Goal: Obtain resource: Download file/media

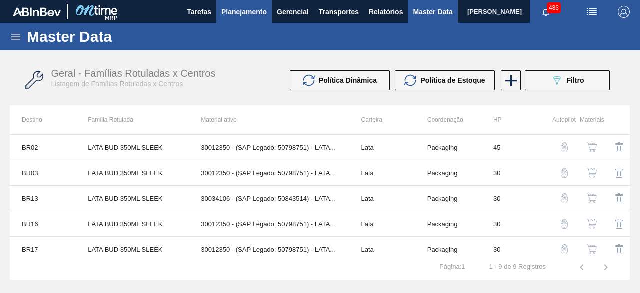
click at [241, 18] on button "Planejamento" at bounding box center [245, 11] width 56 height 23
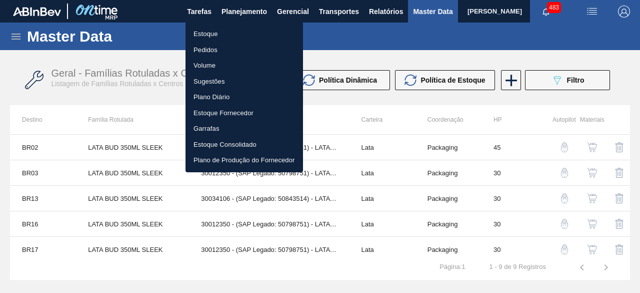
click at [226, 34] on li "Estoque" at bounding box center [245, 34] width 118 height 16
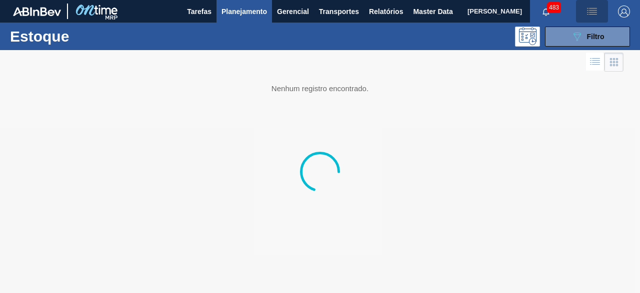
click at [589, 19] on button "button" at bounding box center [592, 11] width 32 height 23
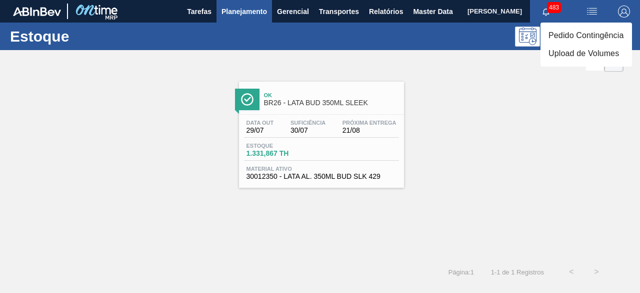
click at [527, 91] on div at bounding box center [320, 146] width 640 height 293
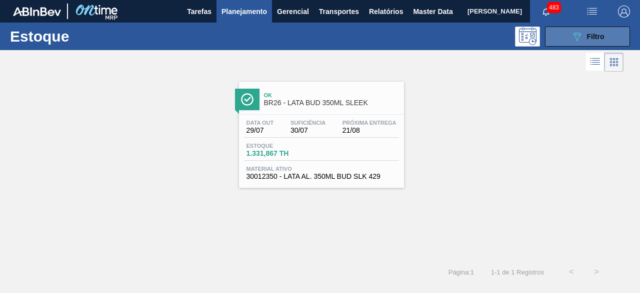
click at [565, 39] on button "089F7B8B-B2A5-4AFE-B5C0-19BA573D28AC Filtro" at bounding box center [587, 37] width 85 height 20
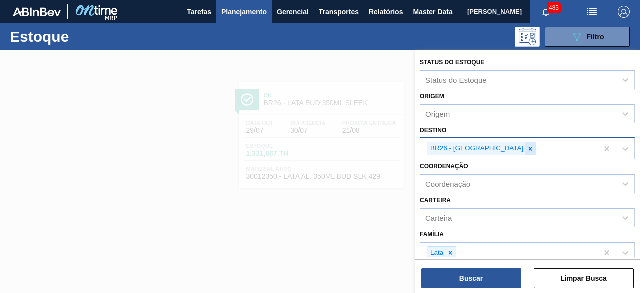
click at [527, 150] on icon at bounding box center [530, 148] width 7 height 7
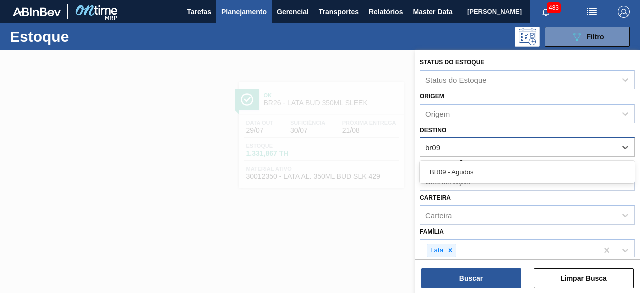
type input "br09"
click at [592, 12] on img "button" at bounding box center [592, 12] width 12 height 12
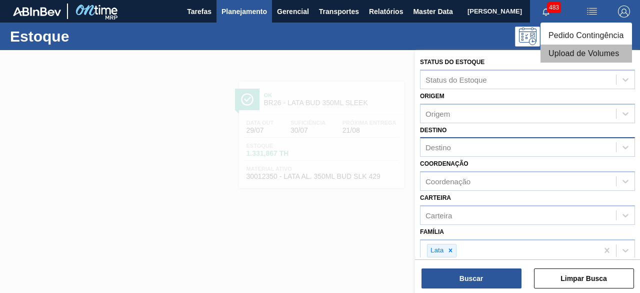
click at [585, 55] on li "Upload de Volumes" at bounding box center [587, 54] width 92 height 18
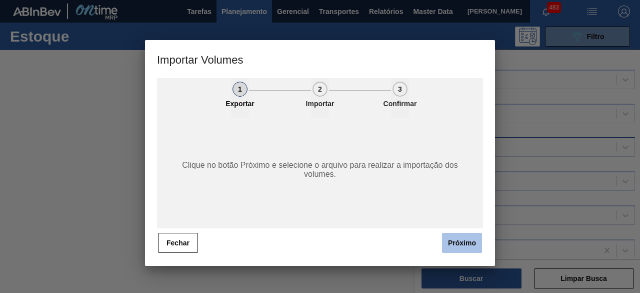
click at [462, 242] on button "Próximo" at bounding box center [462, 243] width 40 height 20
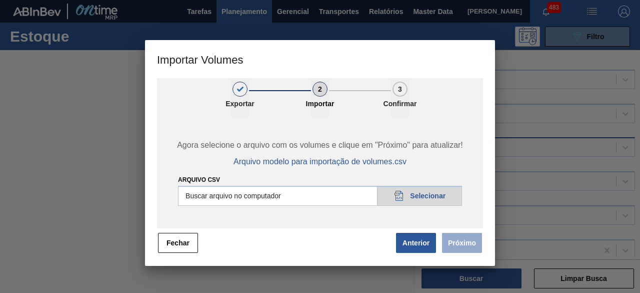
click at [451, 200] on input "Arquivo csv" at bounding box center [320, 196] width 284 height 20
type input "C:\fakepath\Subida Ball D0 + D3 21.08.csv"
click at [461, 237] on button "Próximo" at bounding box center [462, 243] width 40 height 20
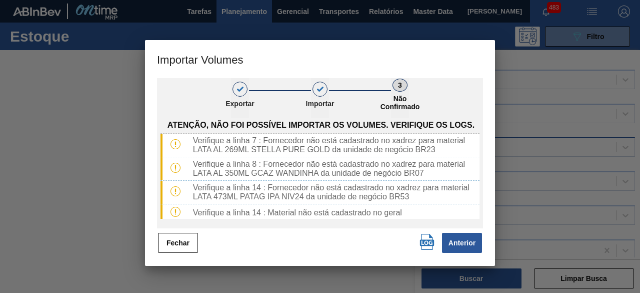
click at [426, 240] on img "button" at bounding box center [427, 242] width 16 height 16
drag, startPoint x: 187, startPoint y: 246, endPoint x: 387, endPoint y: 36, distance: 290.1
click at [189, 246] on button "Fechar" at bounding box center [178, 243] width 40 height 20
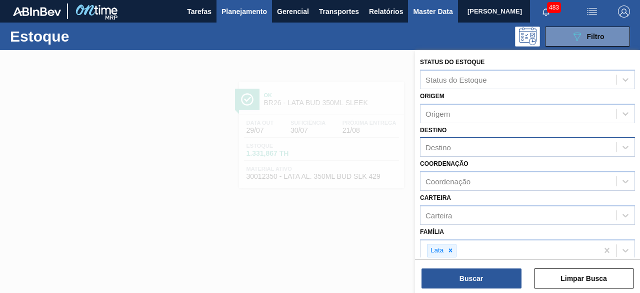
click at [418, 17] on span "Master Data" at bounding box center [433, 12] width 40 height 12
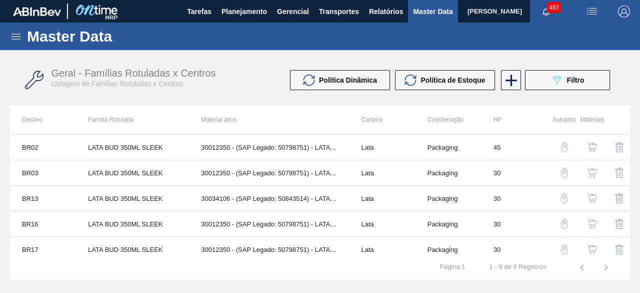
click at [12, 36] on icon at bounding box center [16, 37] width 12 height 12
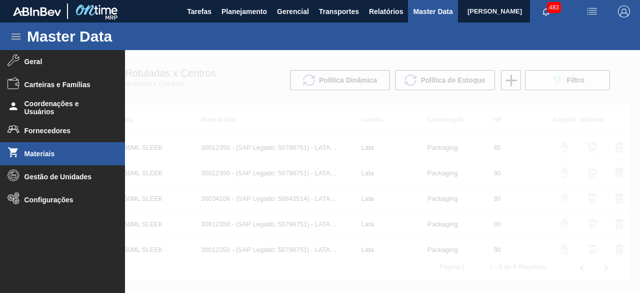
click at [53, 159] on li "Materiais" at bounding box center [62, 153] width 125 height 23
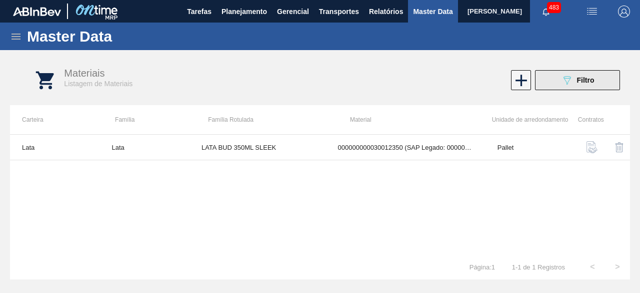
click at [556, 80] on button "089F7B8B-B2A5-4AFE-B5C0-19BA573D28AC Filtro" at bounding box center [577, 80] width 85 height 20
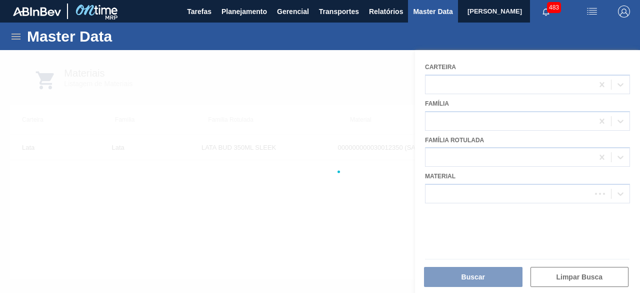
click at [456, 194] on div at bounding box center [320, 171] width 640 height 243
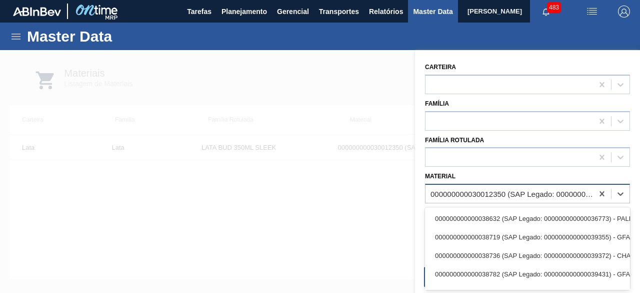
click at [494, 187] on div "000000000030012350 (SAP Legado: 000000000050798751) - LATA AL. 350ML BUD SLK 429" at bounding box center [510, 194] width 168 height 15
paste input "30012346"
type input "30012346"
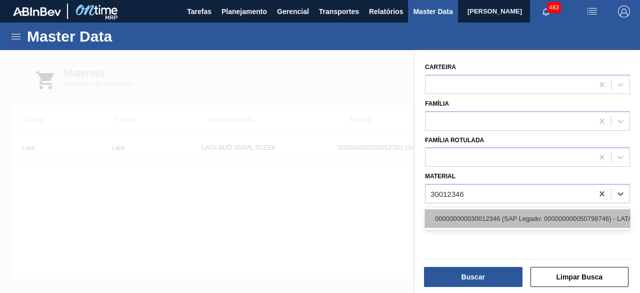
click at [473, 217] on div "000000000030012346 (SAP Legado: 000000000050798746) - LATA AL. 350ML BC MP 429" at bounding box center [527, 218] width 205 height 19
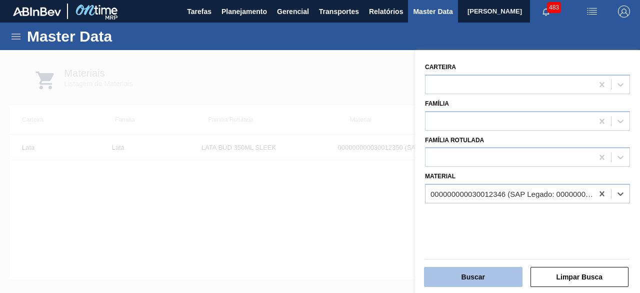
click at [483, 276] on button "Buscar" at bounding box center [473, 277] width 99 height 20
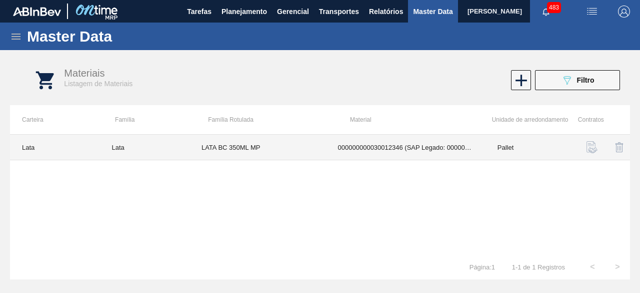
click at [260, 147] on td "LATA BC 350ML MP" at bounding box center [258, 148] width 137 height 26
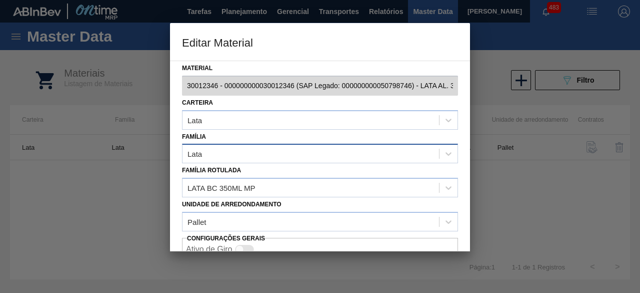
scroll to position [42, 0]
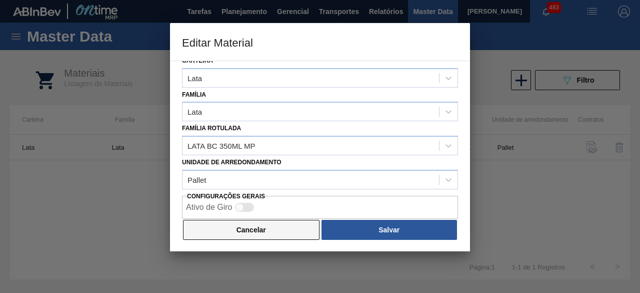
click at [289, 233] on button "Cancelar" at bounding box center [251, 230] width 137 height 20
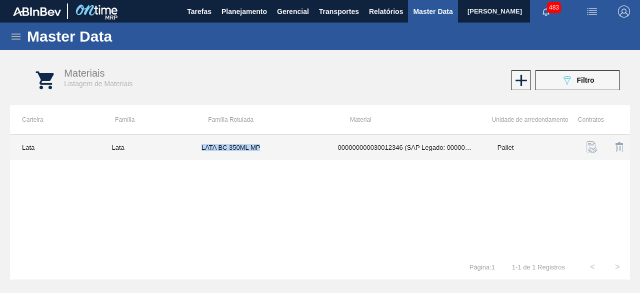
drag, startPoint x: 201, startPoint y: 147, endPoint x: 281, endPoint y: 154, distance: 79.8
click at [281, 154] on td "LATA BC 350ML MP" at bounding box center [258, 148] width 137 height 26
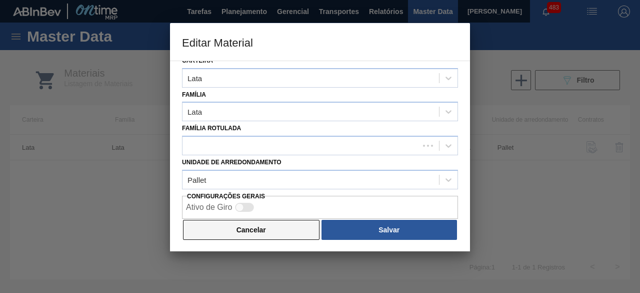
click at [280, 233] on button "Cancelar" at bounding box center [251, 230] width 137 height 20
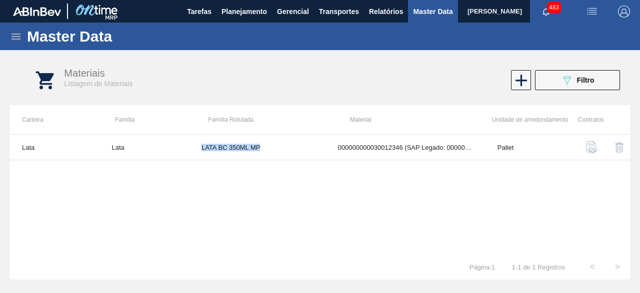
copy td "LATA BC 350ML MP"
click at [582, 71] on button "089F7B8B-B2A5-4AFE-B5C0-19BA573D28AC Filtro" at bounding box center [577, 80] width 85 height 20
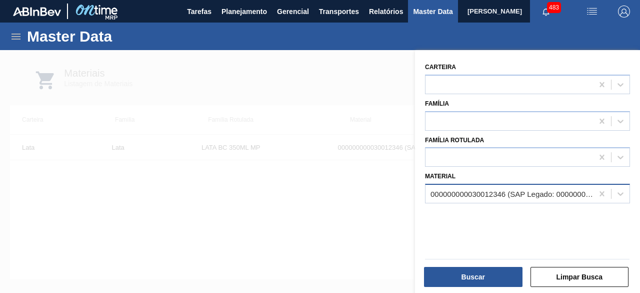
click at [495, 190] on div "000000000030012346 (SAP Legado: 000000000050798746) - LATA AL. 350ML BC MP 429" at bounding box center [513, 194] width 164 height 9
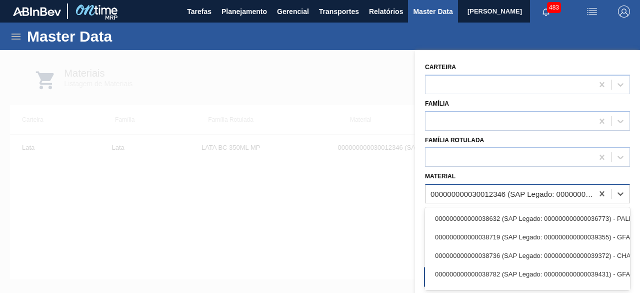
paste input "30012388"
type input "30012388"
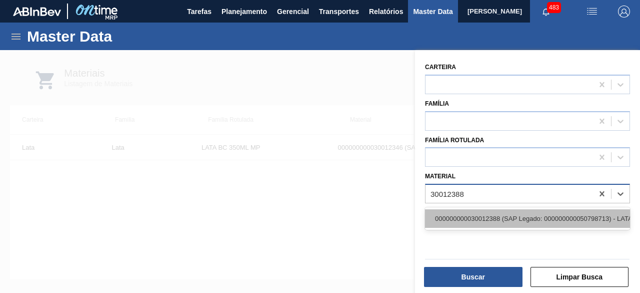
click at [487, 221] on div "000000000030012388 (SAP Legado: 000000000050798713) - LATA AL. 269ML SK MP 429" at bounding box center [527, 218] width 205 height 19
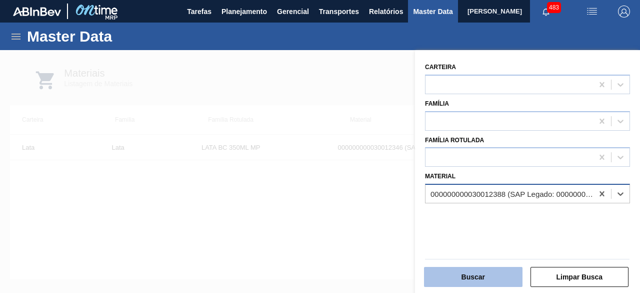
click at [480, 277] on button "Buscar" at bounding box center [473, 277] width 99 height 20
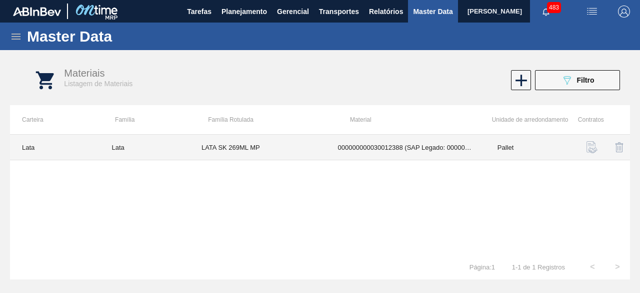
click at [273, 143] on td "LATA SK 269ML MP" at bounding box center [258, 148] width 137 height 26
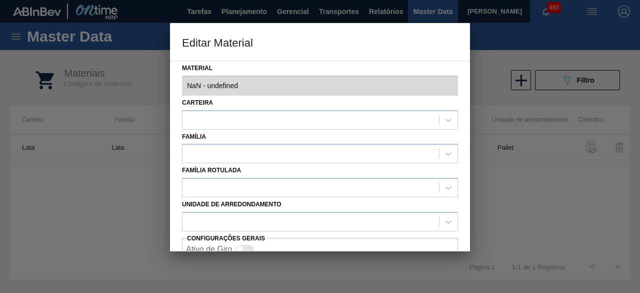
type input "30012388 - 000000000030012388 (SAP Legado: 000000000050798713) - LATA AL. 269ML…"
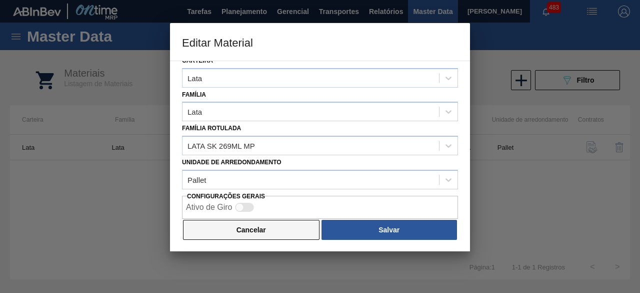
click at [264, 232] on button "Cancelar" at bounding box center [251, 230] width 137 height 20
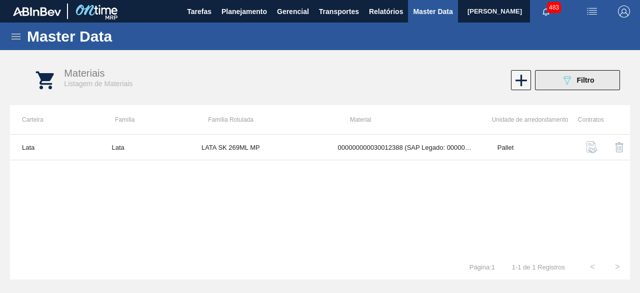
click at [579, 84] on span "Filtro" at bounding box center [586, 80] width 18 height 8
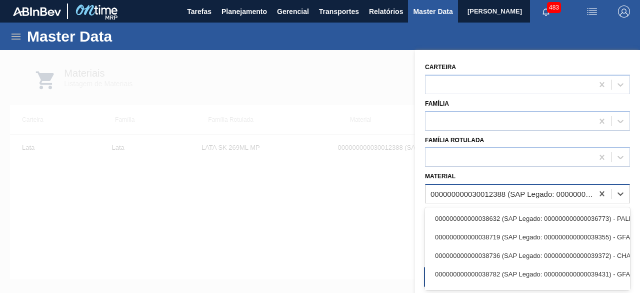
click at [533, 190] on div "000000000030012388 (SAP Legado: 000000000050798713) - LATA AL. 269ML SK MP 429" at bounding box center [513, 194] width 164 height 9
paste input "30012346"
type input "30012346"
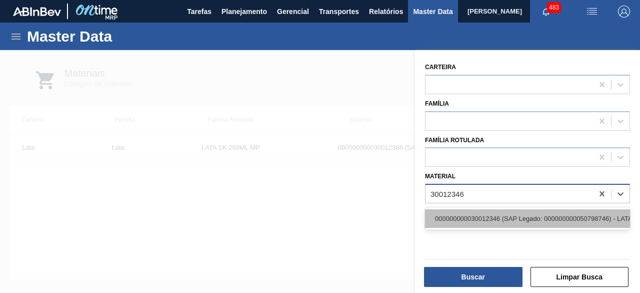
click at [520, 216] on div "000000000030012346 (SAP Legado: 000000000050798746) - LATA AL. 350ML BC MP 429" at bounding box center [527, 218] width 205 height 19
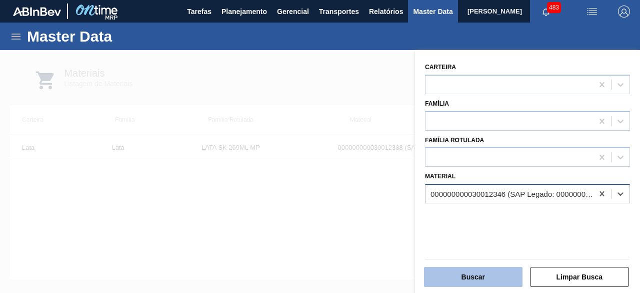
click at [489, 281] on button "Buscar" at bounding box center [473, 277] width 99 height 20
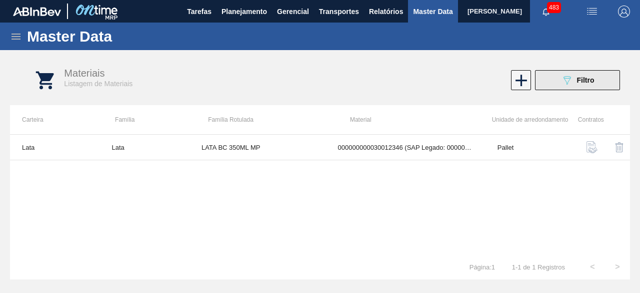
click at [540, 80] on button "089F7B8B-B2A5-4AFE-B5C0-19BA573D28AC Filtro" at bounding box center [577, 80] width 85 height 20
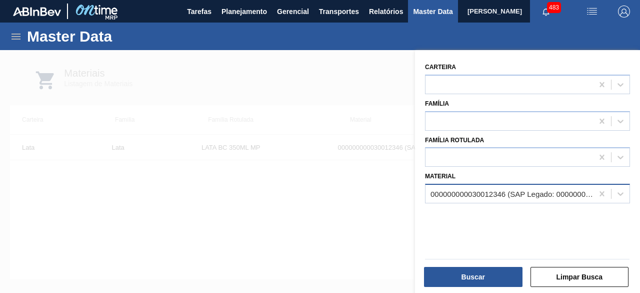
drag, startPoint x: 296, startPoint y: 190, endPoint x: 249, endPoint y: 162, distance: 54.5
click at [296, 190] on div at bounding box center [320, 196] width 640 height 293
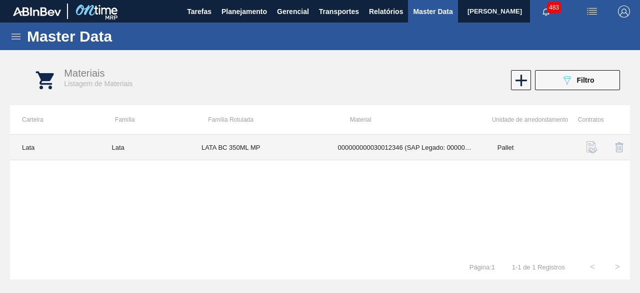
click at [255, 149] on td "LATA BC 350ML MP" at bounding box center [258, 148] width 137 height 26
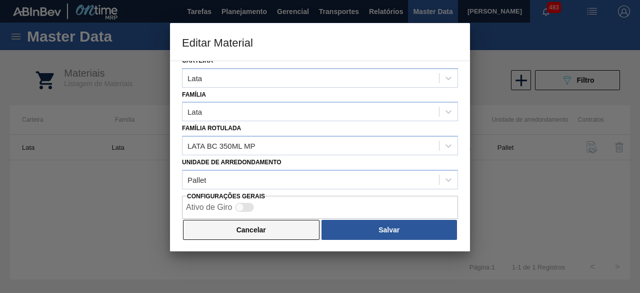
click at [270, 227] on button "Cancelar" at bounding box center [251, 230] width 137 height 20
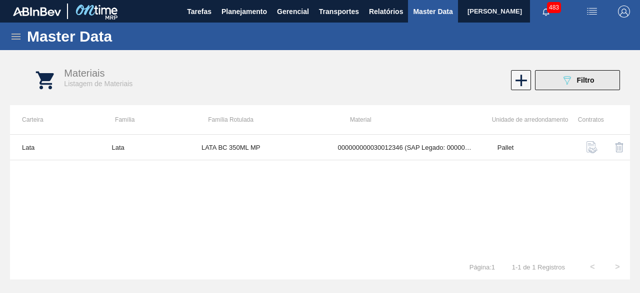
click at [565, 83] on icon "089F7B8B-B2A5-4AFE-B5C0-19BA573D28AC" at bounding box center [567, 80] width 12 height 12
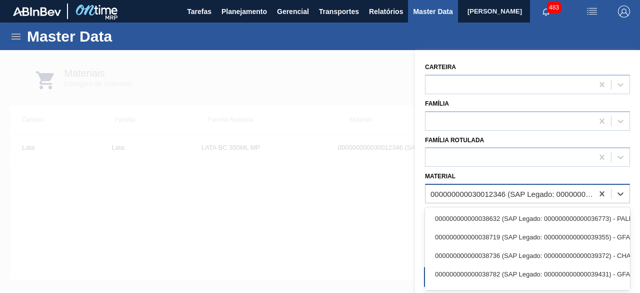
click at [490, 195] on div "000000000030012346 (SAP Legado: 000000000050798746) - LATA AL. 350ML BC MP 429" at bounding box center [513, 194] width 164 height 9
paste input "30034439"
type input "30034439"
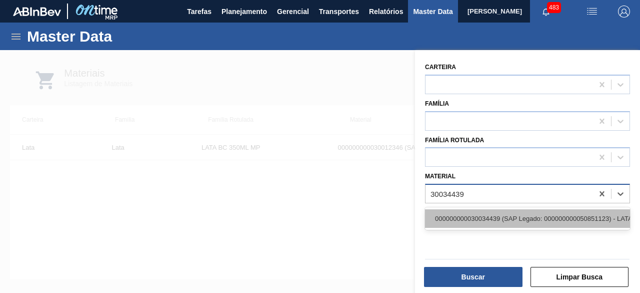
click at [487, 221] on div "000000000030034439 (SAP Legado: 000000000050851123) - LATA AL 350ML GCAZ WANDIN…" at bounding box center [527, 218] width 205 height 19
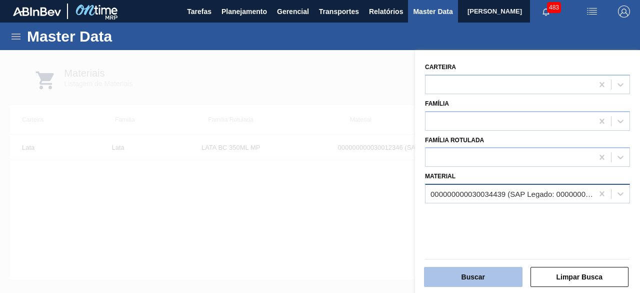
click at [482, 278] on button "Buscar" at bounding box center [473, 277] width 99 height 20
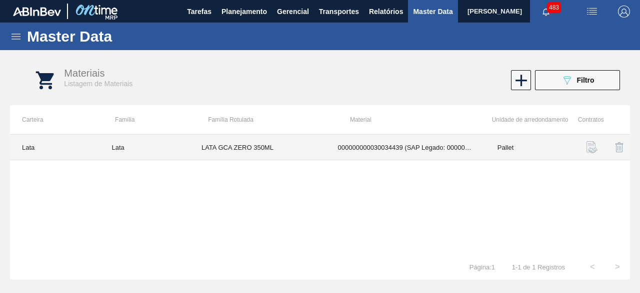
click at [246, 148] on td "LATA GCA ZERO 350ML" at bounding box center [258, 148] width 137 height 26
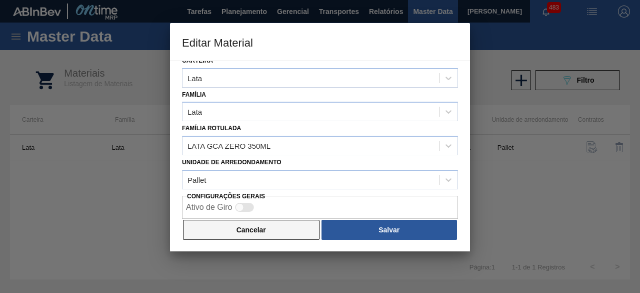
click at [272, 229] on button "Cancelar" at bounding box center [251, 230] width 137 height 20
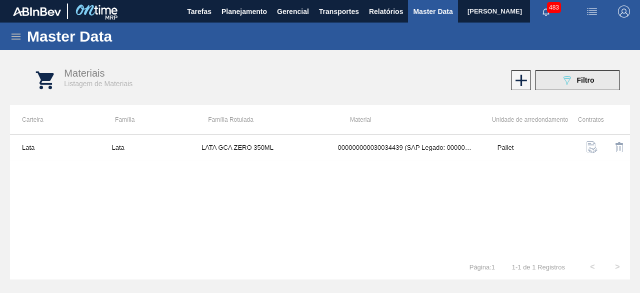
click at [552, 85] on button "089F7B8B-B2A5-4AFE-B5C0-19BA573D28AC Filtro" at bounding box center [577, 80] width 85 height 20
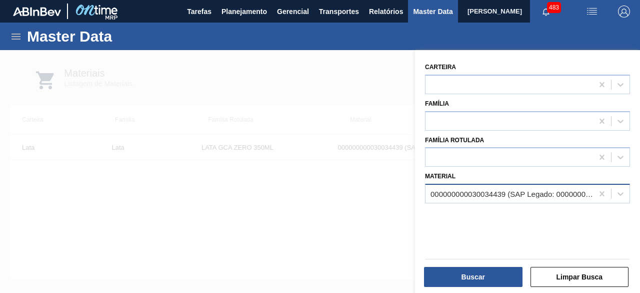
click at [472, 193] on div "000000000030034439 (SAP Legado: 000000000050851123) - LATA AL 350ML GCAZ WANDIN…" at bounding box center [513, 194] width 164 height 9
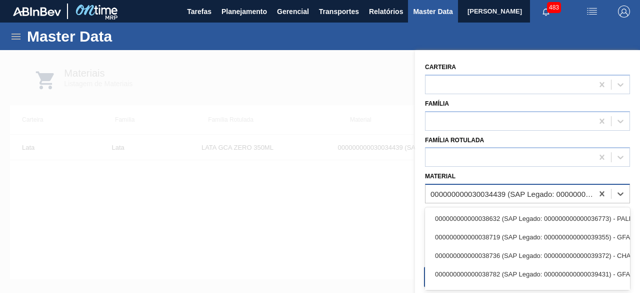
paste input "30029629"
type input "30029629"
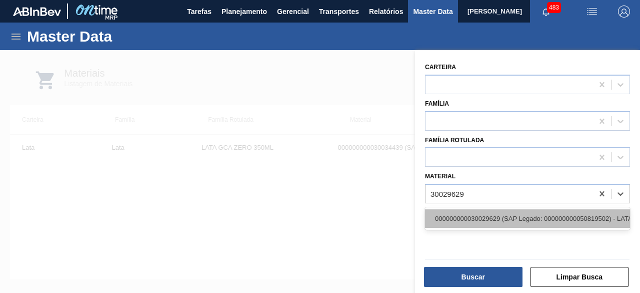
click at [471, 218] on div "000000000030029629 (SAP Legado: 000000000050819502) - LATA 473ML PATAG IPA NIV24" at bounding box center [527, 218] width 205 height 19
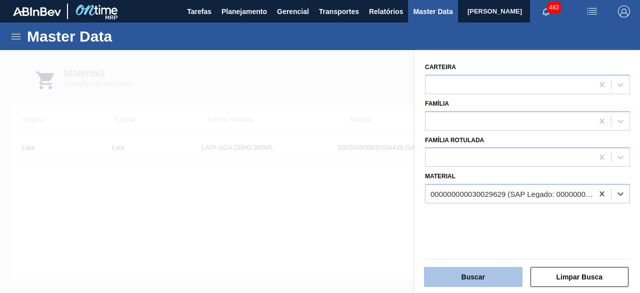
click at [470, 276] on button "Buscar" at bounding box center [473, 277] width 99 height 20
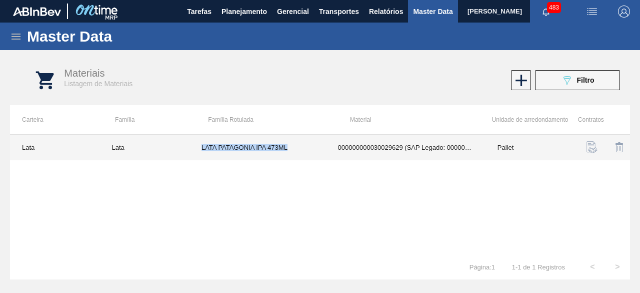
drag, startPoint x: 201, startPoint y: 147, endPoint x: 292, endPoint y: 151, distance: 90.6
click at [292, 151] on td "LATA PATAGONIA IPA 473ML" at bounding box center [258, 148] width 137 height 26
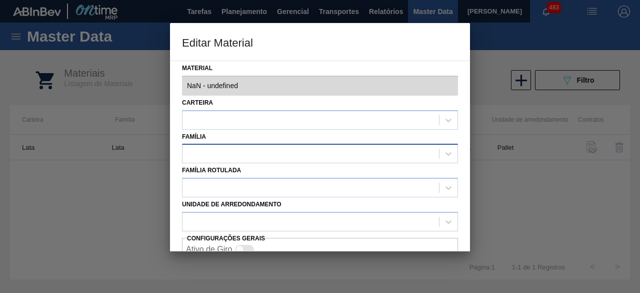
type input "30029629 - 000000000030029629 (SAP Legado: 000000000050819502) - LATA 473ML PAT…"
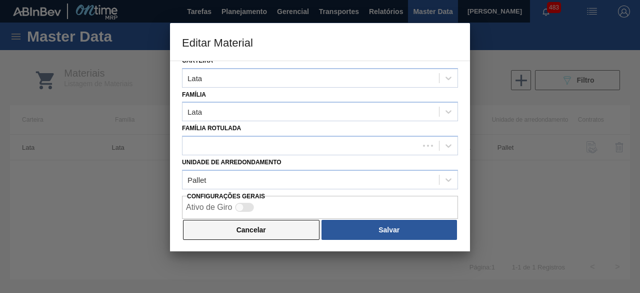
click at [299, 225] on button "Cancelar" at bounding box center [251, 230] width 137 height 20
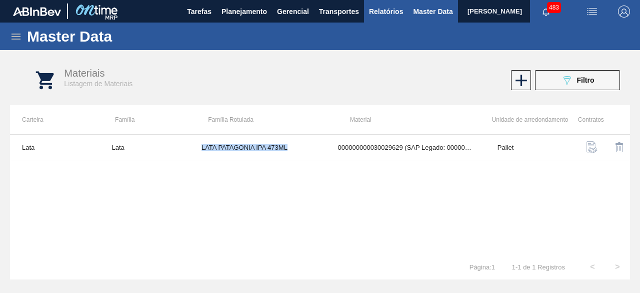
copy td "LATA PATAGONIA IPA 473ML"
click at [564, 75] on icon "089F7B8B-B2A5-4AFE-B5C0-19BA573D28AC" at bounding box center [567, 80] width 12 height 12
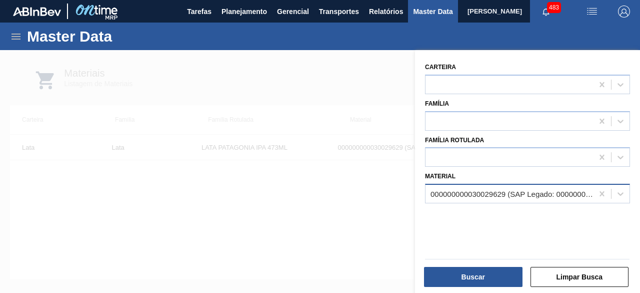
click at [450, 193] on div "000000000030029629 (SAP Legado: 000000000050819502) - LATA 473ML PATAG IPA NIV24" at bounding box center [513, 194] width 164 height 9
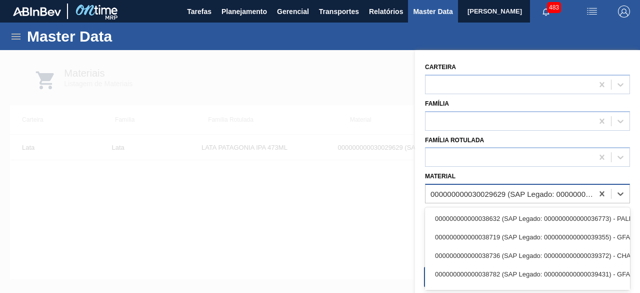
paste input "30034439"
type input "30034439"
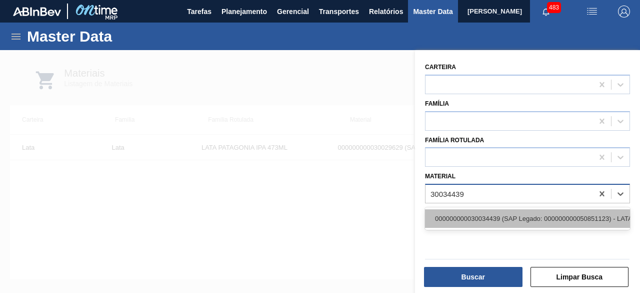
click at [451, 215] on div "000000000030034439 (SAP Legado: 000000000050851123) - LATA AL 350ML GCAZ WANDIN…" at bounding box center [527, 218] width 205 height 19
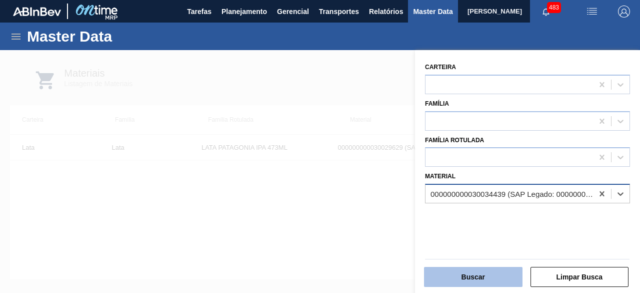
click at [461, 277] on button "Buscar" at bounding box center [473, 277] width 99 height 20
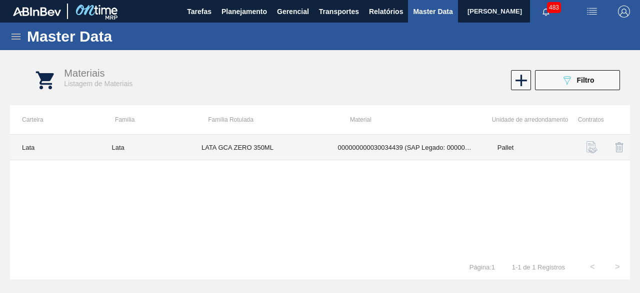
click at [309, 147] on td "LATA GCA ZERO 350ML" at bounding box center [258, 148] width 137 height 26
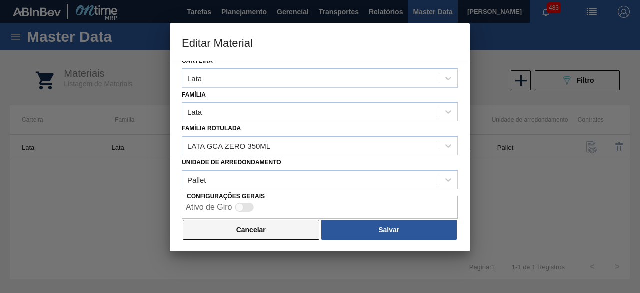
click at [246, 227] on button "Cancelar" at bounding box center [251, 230] width 137 height 20
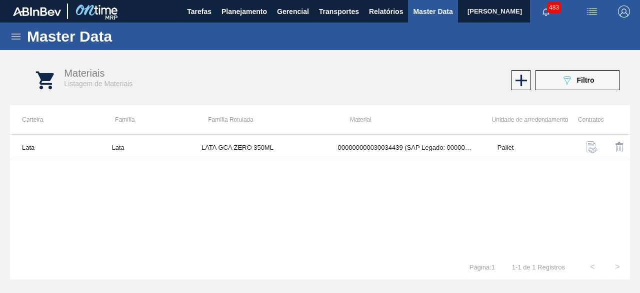
drag, startPoint x: 554, startPoint y: 78, endPoint x: 540, endPoint y: 88, distance: 17.2
click at [554, 78] on button "089F7B8B-B2A5-4AFE-B5C0-19BA573D28AC Filtro" at bounding box center [577, 80] width 85 height 20
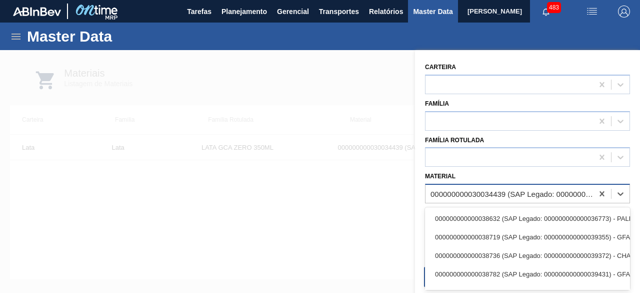
click at [482, 190] on div "000000000030034439 (SAP Legado: 000000000050851123) - LATA AL 350ML GCAZ WANDIN…" at bounding box center [513, 194] width 164 height 9
paste input "30029419"
type input "30029419"
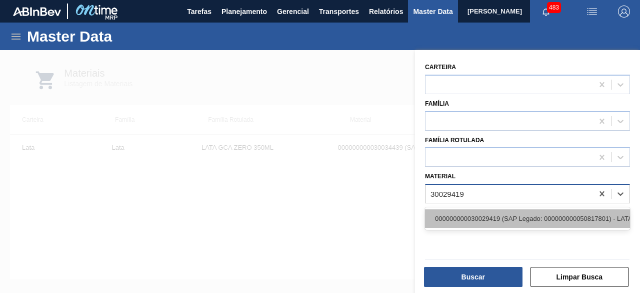
click at [461, 214] on div "000000000030029419 (SAP Legado: 000000000050817801) - LATA AL 269ML STELLA PURE…" at bounding box center [527, 218] width 205 height 19
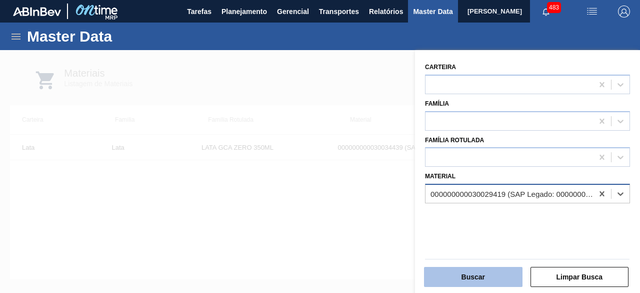
click at [460, 281] on button "Buscar" at bounding box center [473, 277] width 99 height 20
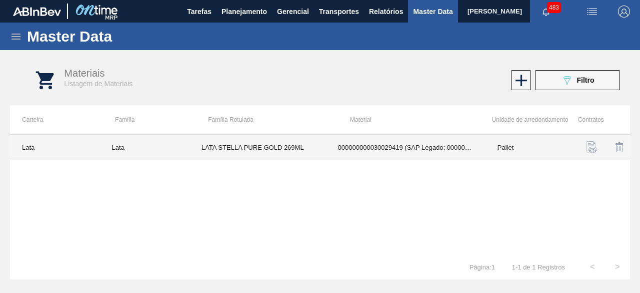
click at [328, 147] on td "000000000030029419 (SAP Legado: 000000000050817801) - LATA AL 269ML STELLA PURE…" at bounding box center [406, 148] width 160 height 26
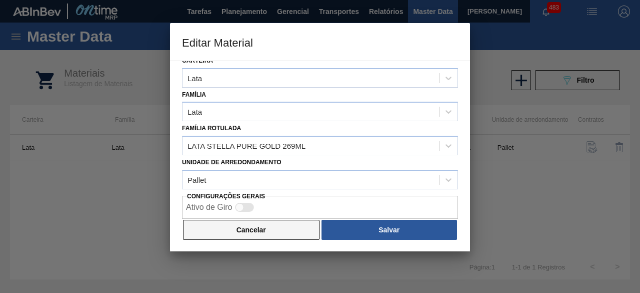
click at [274, 220] on button "Cancelar" at bounding box center [251, 230] width 137 height 20
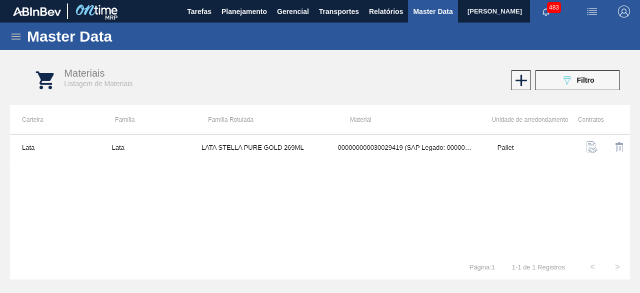
click at [598, 11] on span "button" at bounding box center [592, 12] width 24 height 12
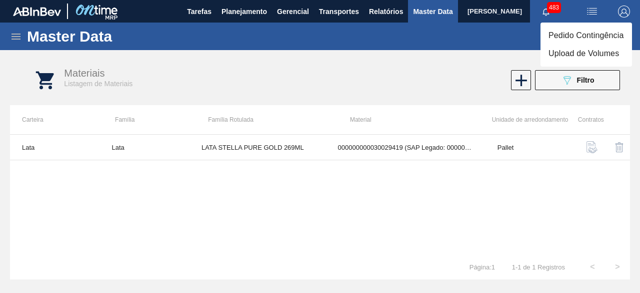
click at [581, 55] on li "Upload de Volumes" at bounding box center [587, 54] width 92 height 18
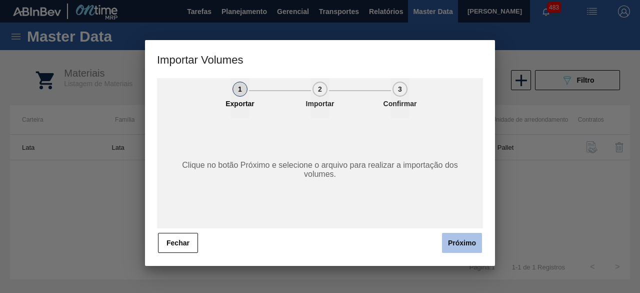
click at [464, 248] on button "Próximo" at bounding box center [462, 243] width 40 height 20
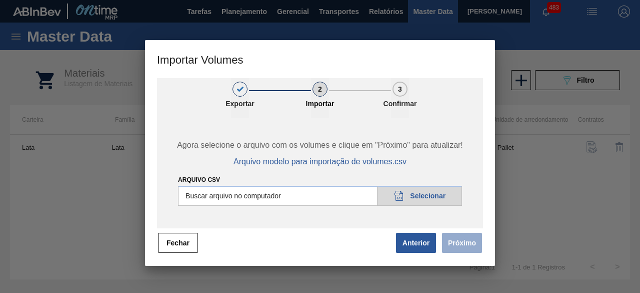
click at [438, 196] on input "Arquivo csv" at bounding box center [320, 196] width 284 height 20
type input "C:\fakepath\Subida Ball D0 + D3 21.08.csv"
click at [468, 238] on button "Próximo" at bounding box center [462, 243] width 40 height 20
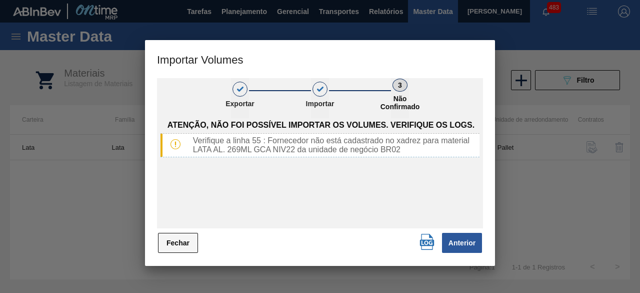
click at [181, 245] on button "Fechar" at bounding box center [178, 243] width 40 height 20
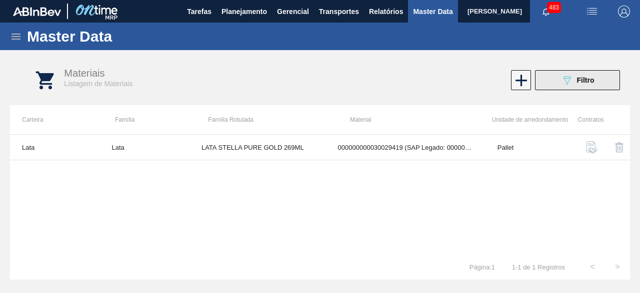
click at [559, 80] on button "089F7B8B-B2A5-4AFE-B5C0-19BA573D28AC Filtro" at bounding box center [577, 80] width 85 height 20
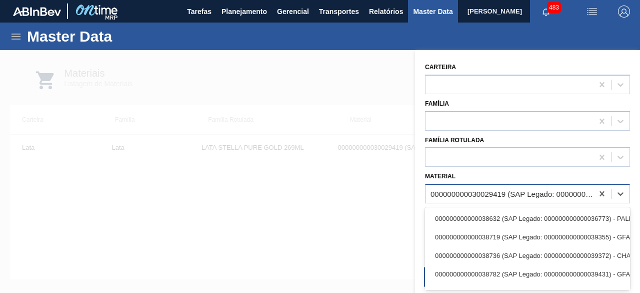
click at [476, 187] on div "000000000030029419 (SAP Legado: 000000000050817801) - LATA AL 269ML STELLA PURE…" at bounding box center [510, 194] width 168 height 15
paste input "30003829"
type input "30003829"
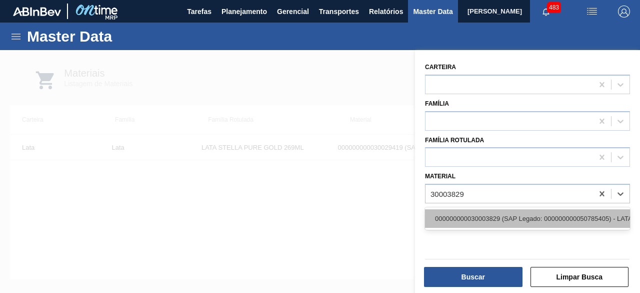
click at [462, 214] on div "000000000030003829 (SAP Legado: 000000000050785405) - LATA AL. 269ML GCA NIV22" at bounding box center [527, 218] width 205 height 19
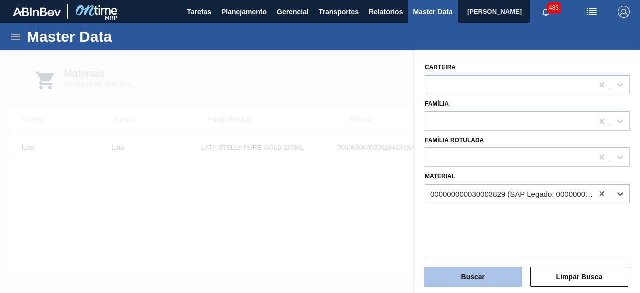
click at [464, 279] on button "Buscar" at bounding box center [473, 277] width 99 height 20
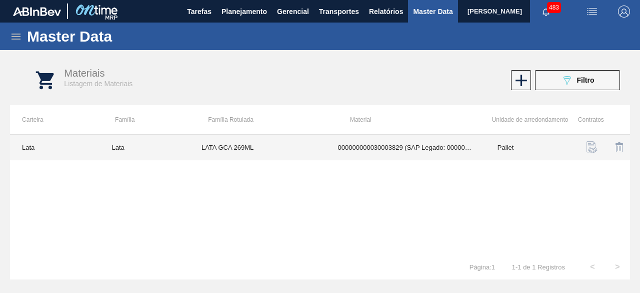
click at [317, 150] on td "LATA GCA 269ML" at bounding box center [258, 148] width 137 height 26
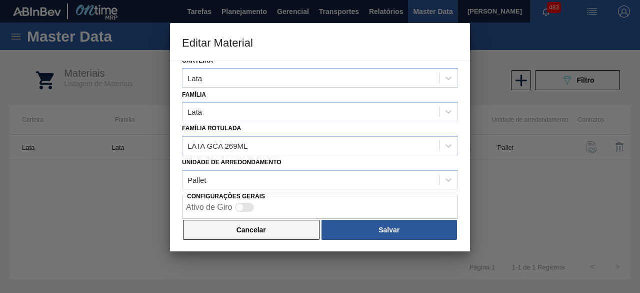
click at [299, 233] on button "Cancelar" at bounding box center [251, 230] width 137 height 20
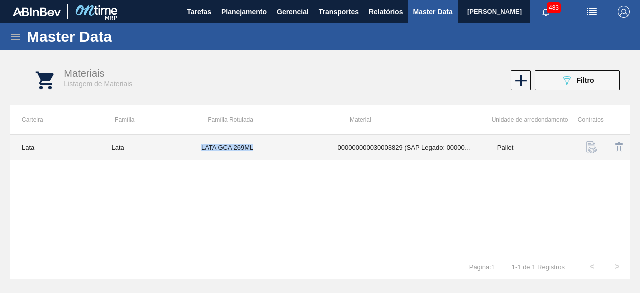
drag, startPoint x: 200, startPoint y: 145, endPoint x: 257, endPoint y: 146, distance: 57.0
click at [257, 146] on td "LATA GCA 269ML" at bounding box center [258, 148] width 137 height 26
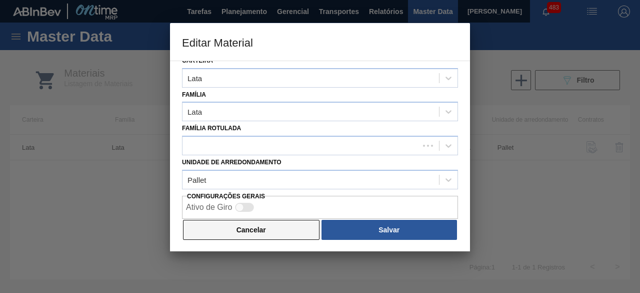
click at [272, 231] on button "Cancelar" at bounding box center [251, 230] width 137 height 20
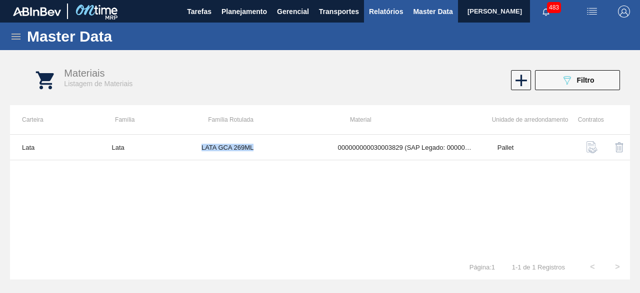
copy td "LATA GCA 269ML"
click at [591, 13] on img "button" at bounding box center [592, 12] width 12 height 12
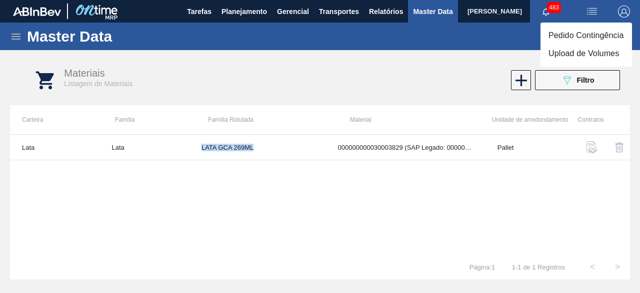
click at [567, 56] on li "Upload de Volumes" at bounding box center [587, 54] width 92 height 18
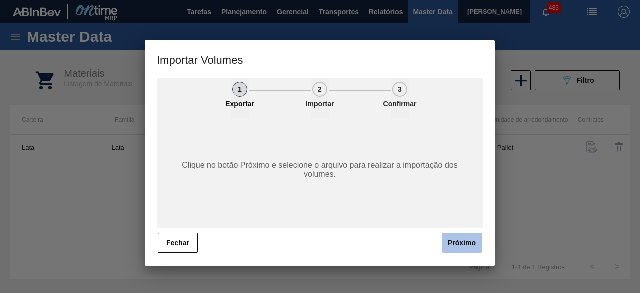
click at [460, 247] on button "Próximo" at bounding box center [462, 243] width 40 height 20
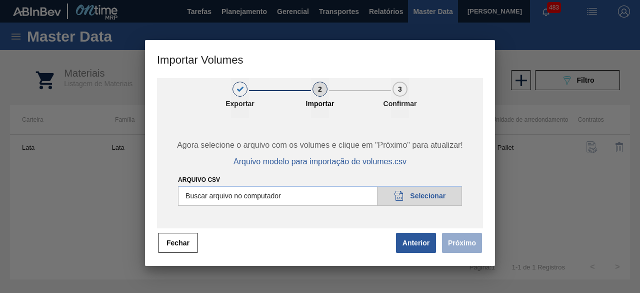
click at [433, 199] on input "Arquivo csv" at bounding box center [320, 196] width 284 height 20
type input "C:\fakepath\Subida Ball D0 + D3 21.08.csv"
click at [472, 243] on button "Próximo" at bounding box center [462, 243] width 40 height 20
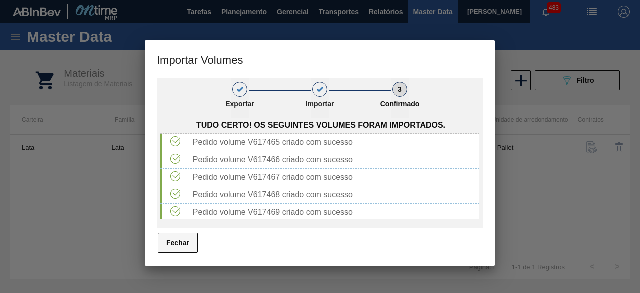
click at [173, 239] on button "Fechar" at bounding box center [178, 243] width 40 height 20
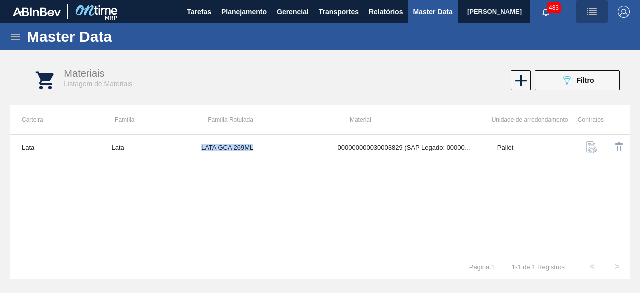
click at [593, 9] on img "button" at bounding box center [592, 12] width 12 height 12
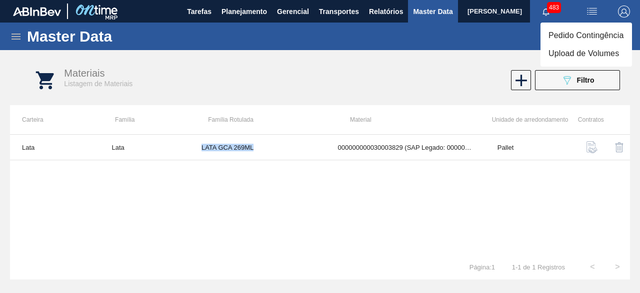
click at [575, 57] on li "Upload de Volumes" at bounding box center [587, 54] width 92 height 18
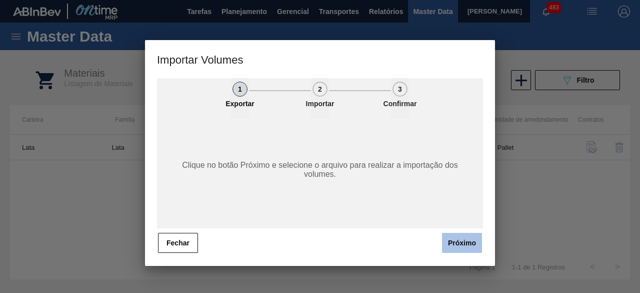
click at [460, 245] on button "Próximo" at bounding box center [462, 243] width 40 height 20
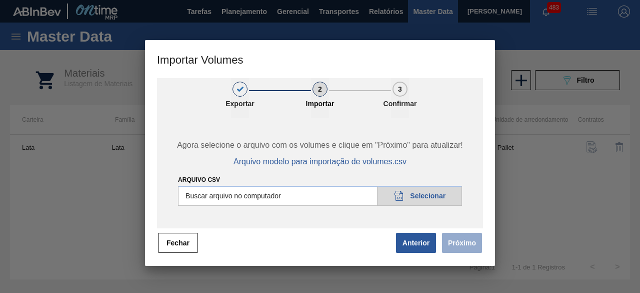
click at [437, 194] on input "Arquivo csv" at bounding box center [320, 196] width 284 height 20
type input "C:\fakepath\Subida Crown 21.08.csv"
click at [475, 247] on button "Próximo" at bounding box center [462, 243] width 40 height 20
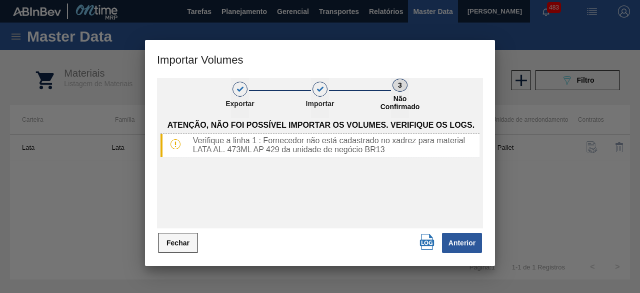
click at [172, 244] on button "Fechar" at bounding box center [178, 243] width 40 height 20
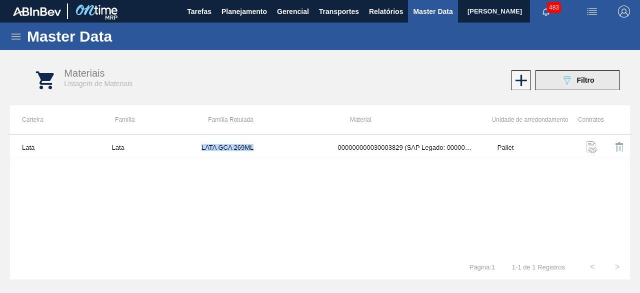
click at [548, 77] on button "089F7B8B-B2A5-4AFE-B5C0-19BA573D28AC Filtro" at bounding box center [577, 80] width 85 height 20
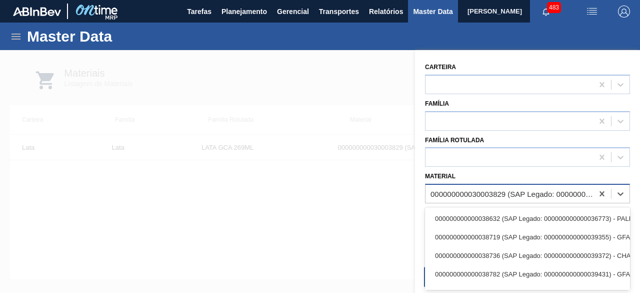
click at [450, 197] on div "000000000030003829 (SAP Legado: 000000000050785405) - LATA AL. 269ML GCA NIV22" at bounding box center [513, 194] width 164 height 9
paste input "30012366"
type input "30012366"
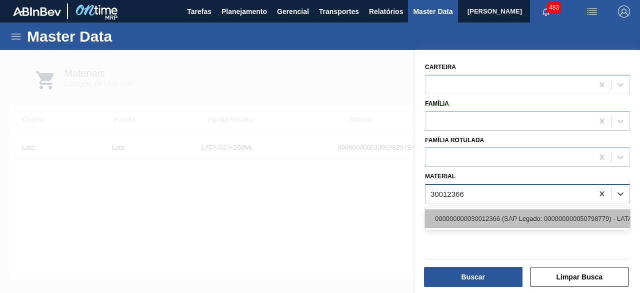
click at [455, 213] on div "000000000030012366 (SAP Legado: 000000000050798779) - LATA AL. 473ML AP 429" at bounding box center [527, 218] width 205 height 19
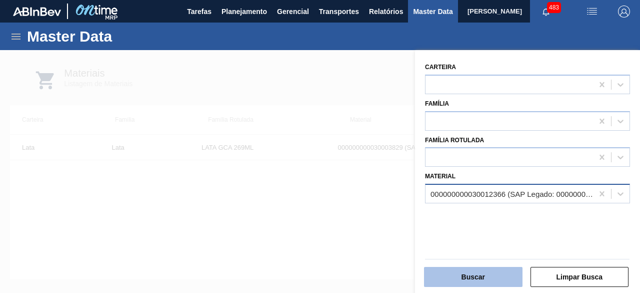
click at [488, 278] on button "Buscar" at bounding box center [473, 277] width 99 height 20
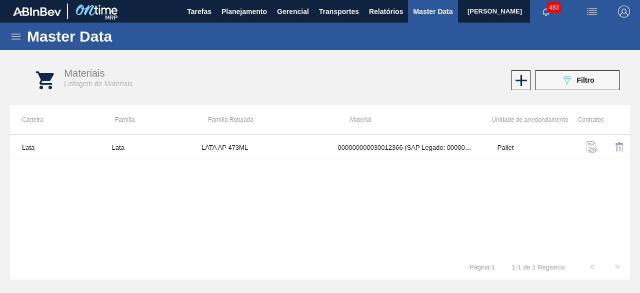
click at [292, 146] on td "LATA AP 473ML" at bounding box center [258, 148] width 137 height 26
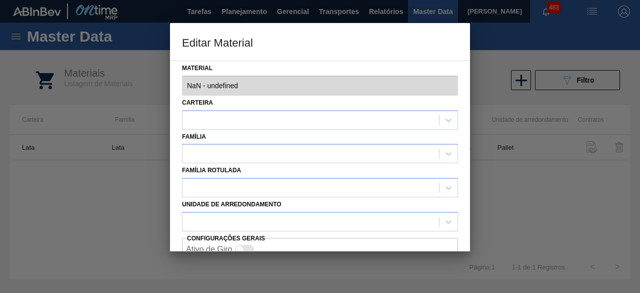
type input "30012366 - 000000000030012366 (SAP Legado: 000000000050798779) - LATA AL. 473ML…"
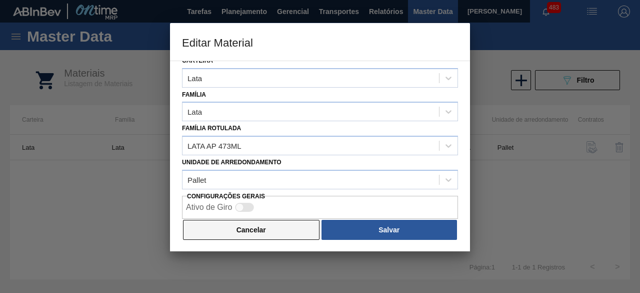
click at [272, 230] on button "Cancelar" at bounding box center [251, 230] width 137 height 20
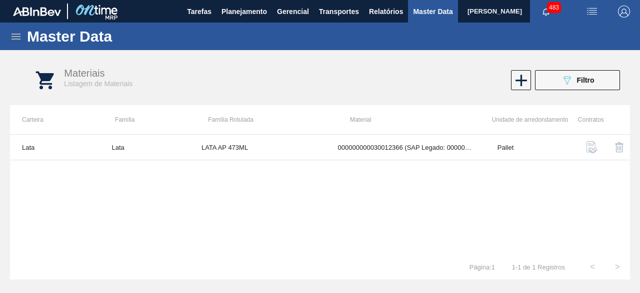
click at [593, 16] on img "button" at bounding box center [592, 12] width 12 height 12
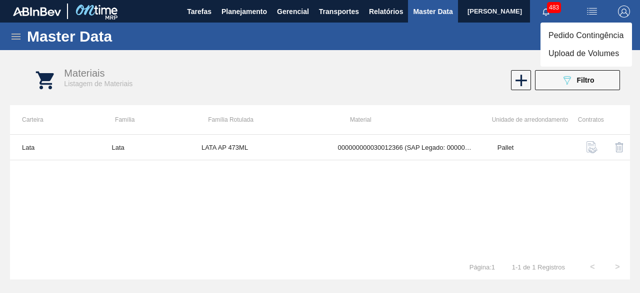
click at [585, 59] on li "Upload de Volumes" at bounding box center [587, 54] width 92 height 18
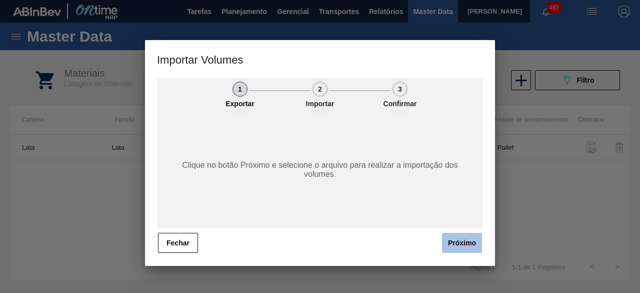
click at [464, 251] on button "Próximo" at bounding box center [462, 243] width 40 height 20
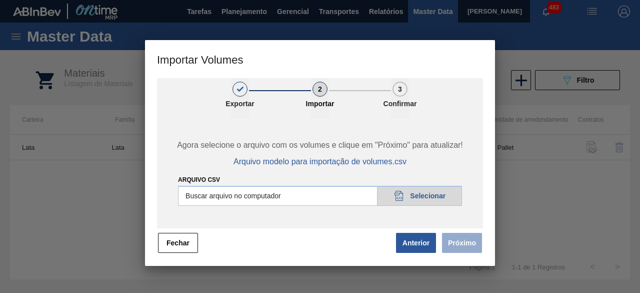
click at [436, 190] on input "Arquivo csv" at bounding box center [320, 196] width 284 height 20
type input "C:\fakepath\Subida Crown 21.08.csv"
click at [460, 244] on button "Próximo" at bounding box center [462, 243] width 40 height 20
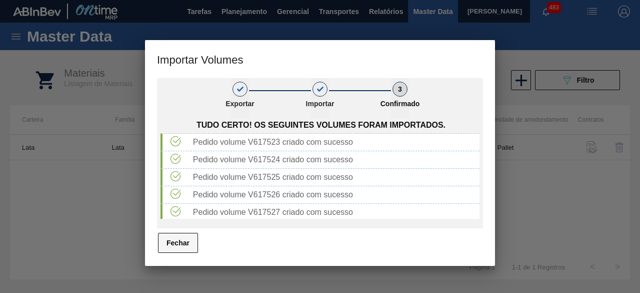
click at [185, 247] on button "Fechar" at bounding box center [178, 243] width 40 height 20
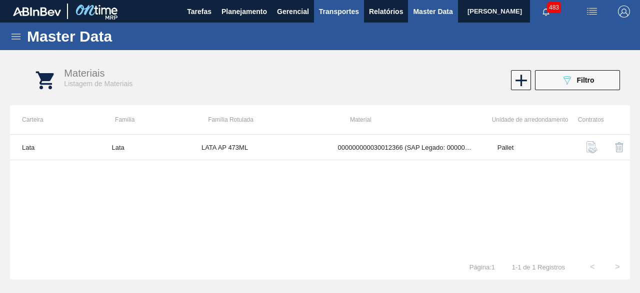
click at [330, 8] on span "Transportes" at bounding box center [339, 12] width 40 height 12
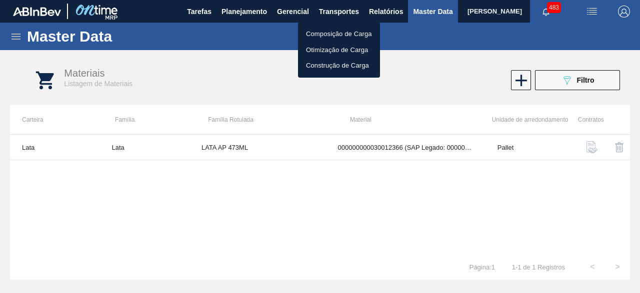
click at [328, 51] on li "Otimização de Carga" at bounding box center [339, 50] width 82 height 16
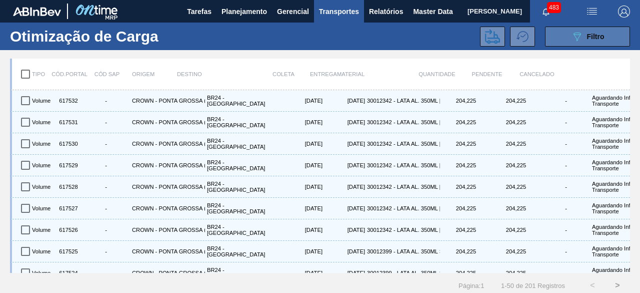
click at [569, 34] on button "089F7B8B-B2A5-4AFE-B5C0-19BA573D28AC Filtro" at bounding box center [587, 37] width 85 height 20
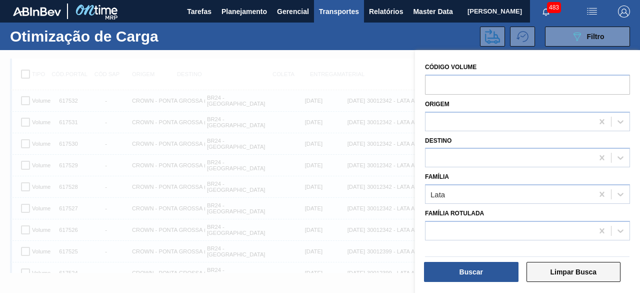
click at [556, 271] on button "Limpar Busca" at bounding box center [574, 272] width 95 height 20
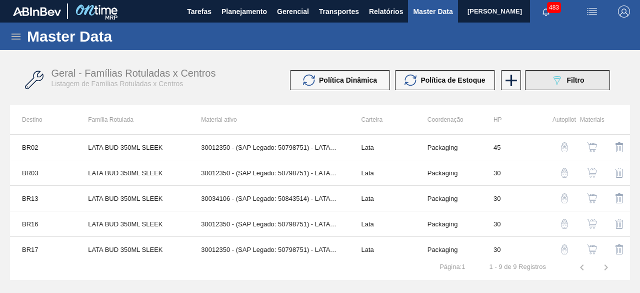
click at [542, 88] on button "089F7B8B-B2A5-4AFE-B5C0-19BA573D28AC Filtro" at bounding box center [567, 80] width 85 height 20
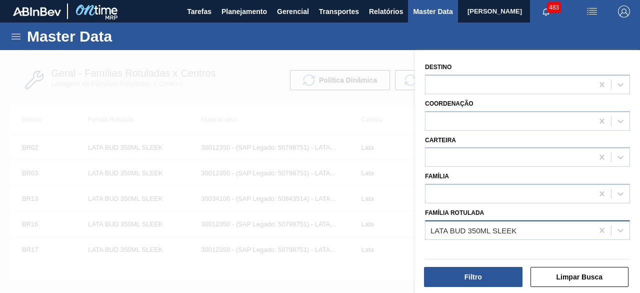
click at [449, 228] on div "LATA BUD 350ML SLEEK" at bounding box center [474, 230] width 86 height 9
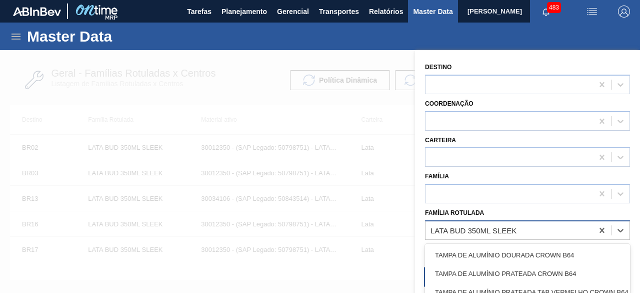
paste Rotulada "LATA BC 350ML MP"
type Rotulada "LATA BC 350ML MP"
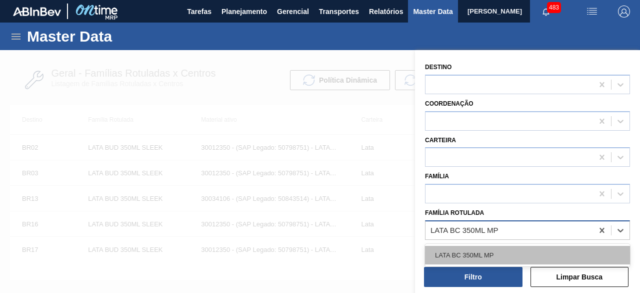
click at [457, 253] on div "LATA BC 350ML MP" at bounding box center [527, 255] width 205 height 19
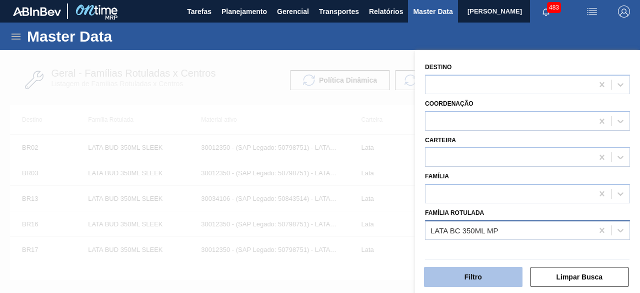
click at [466, 273] on button "Filtro" at bounding box center [473, 277] width 99 height 20
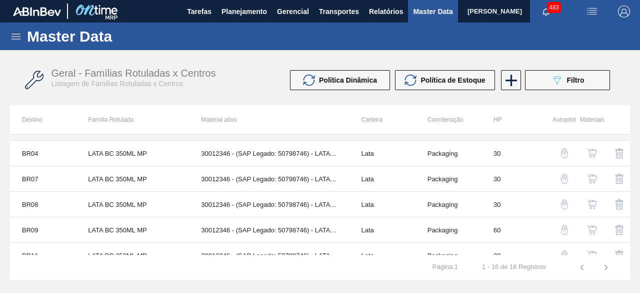
scroll to position [100, 0]
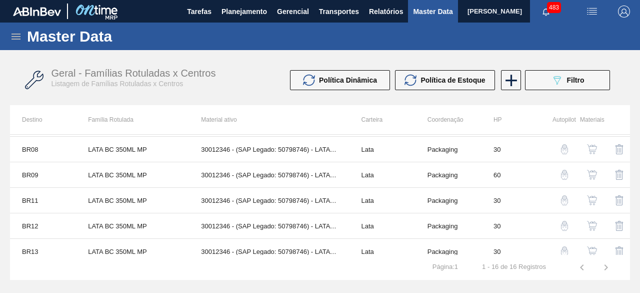
click at [591, 198] on img "button" at bounding box center [592, 200] width 10 height 10
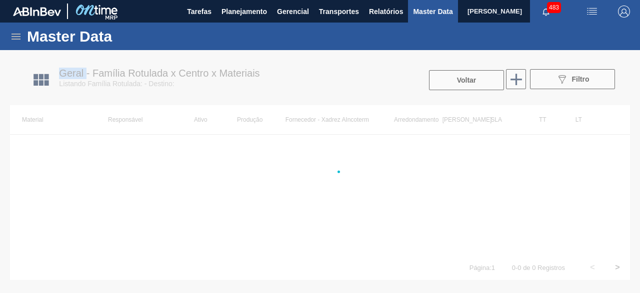
click at [591, 198] on div at bounding box center [320, 171] width 640 height 243
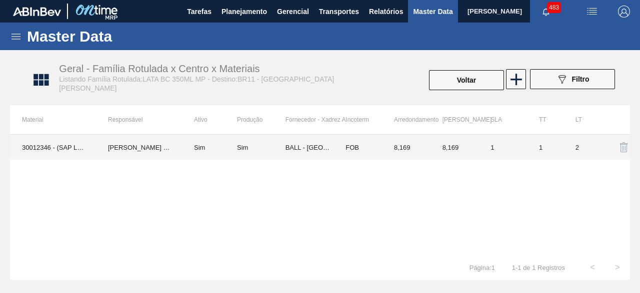
click at [39, 146] on td "30012346 - (SAP Legado: 50798746) - LATA AL. 350ML BC MP 429" at bounding box center [53, 147] width 86 height 25
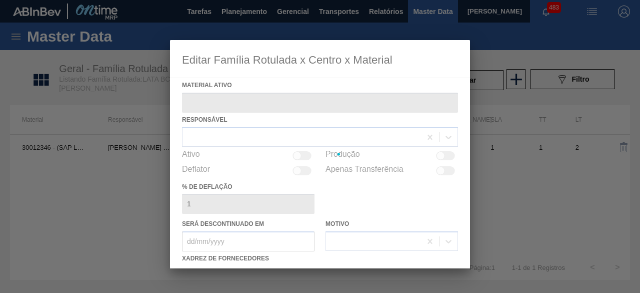
type ativo "30012346 - (SAP Legado: 50798746) - LATA AL. 350ML BC MP 429"
checkbox input "true"
click at [39, 146] on div at bounding box center [320, 146] width 640 height 293
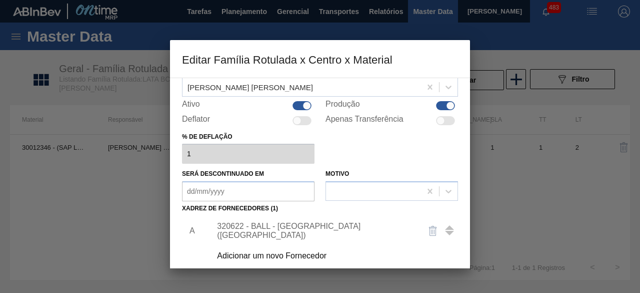
scroll to position [150, 0]
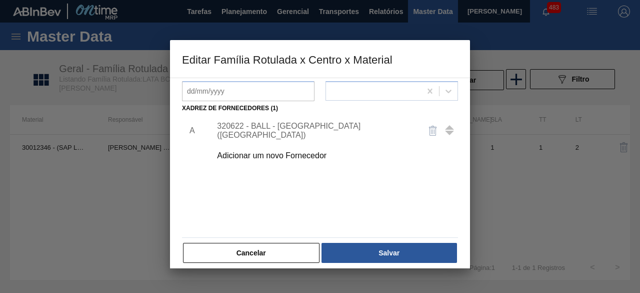
click at [287, 156] on div "Adicionar um novo Fornecedor" at bounding box center [315, 155] width 196 height 9
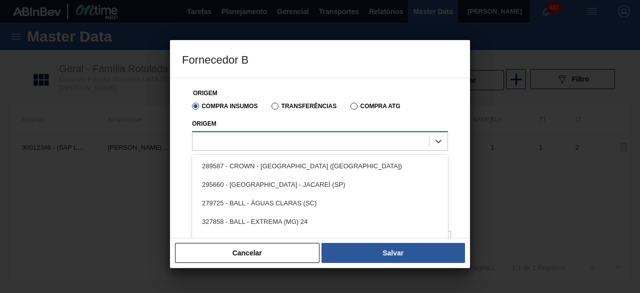
click at [291, 143] on div at bounding box center [311, 141] width 237 height 15
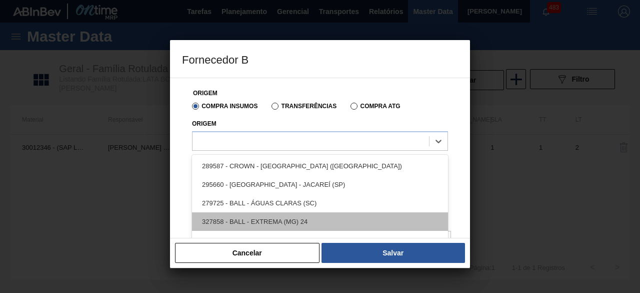
click at [300, 221] on div "327858 - BALL - EXTREMA (MG) 24" at bounding box center [320, 221] width 256 height 19
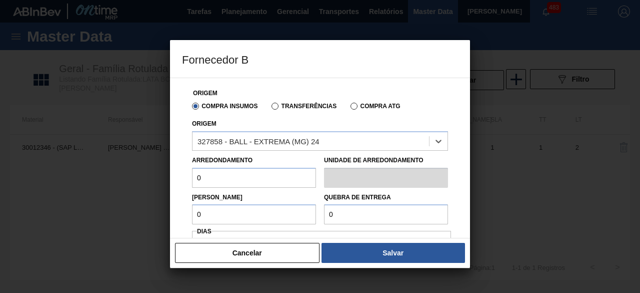
click at [290, 179] on input "0" at bounding box center [254, 178] width 124 height 20
type input "8,169"
click at [244, 214] on input "0" at bounding box center [254, 214] width 124 height 20
type input "8,169"
click at [382, 214] on input "0" at bounding box center [386, 214] width 124 height 20
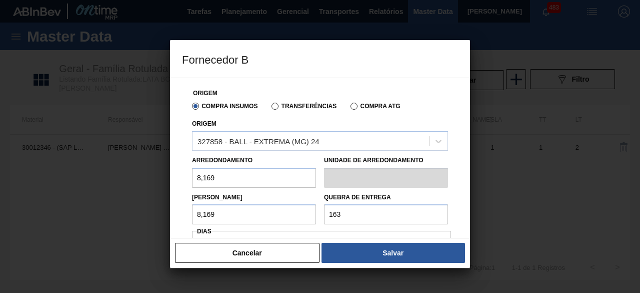
type input "163,38"
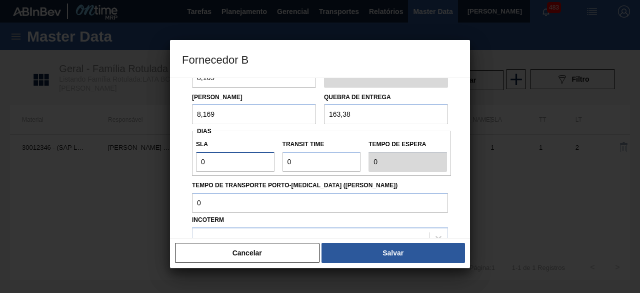
click at [255, 163] on input "0" at bounding box center [235, 162] width 79 height 20
type input "01"
type input "1"
click at [294, 165] on input "Transit Time" at bounding box center [322, 162] width 79 height 20
type input "01"
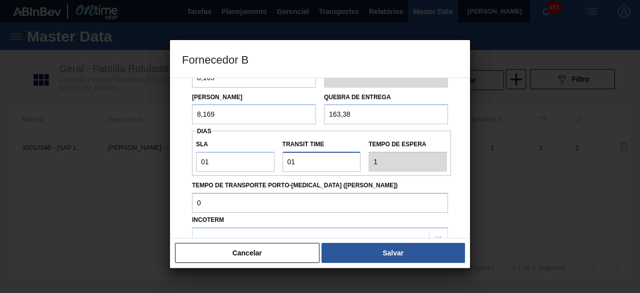
type input "2"
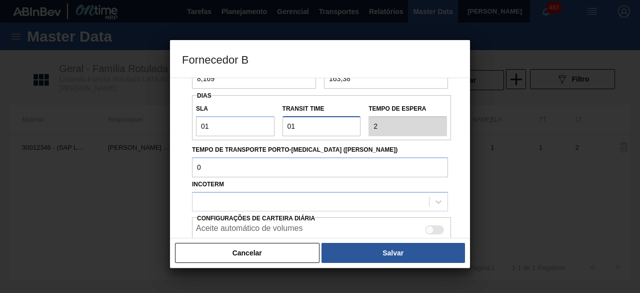
scroll to position [150, 0]
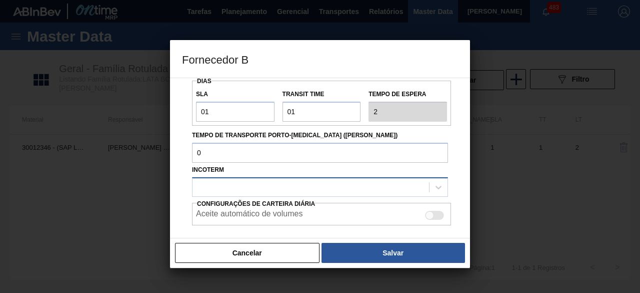
click at [303, 190] on div at bounding box center [311, 187] width 237 height 15
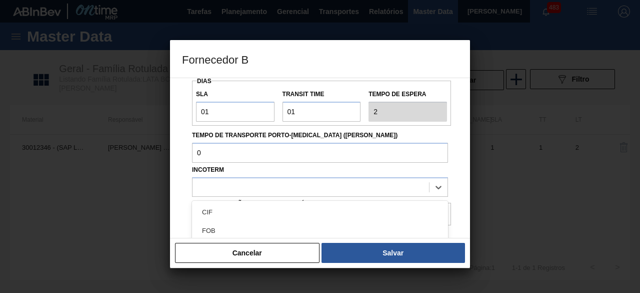
drag, startPoint x: 255, startPoint y: 229, endPoint x: 324, endPoint y: 226, distance: 69.1
click at [256, 229] on div "FOB" at bounding box center [320, 230] width 256 height 19
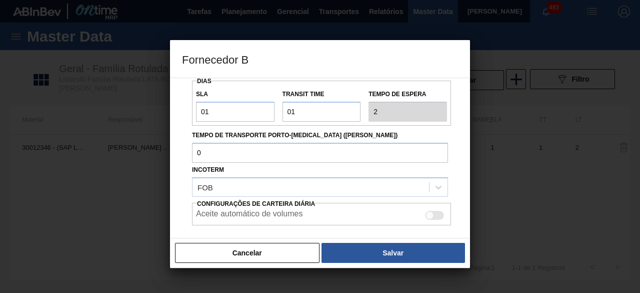
click at [432, 218] on div at bounding box center [434, 215] width 19 height 9
checkbox input "true"
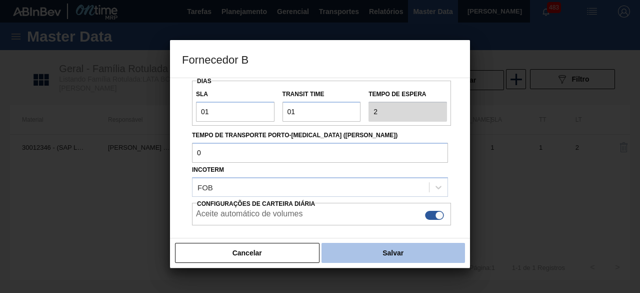
click at [428, 255] on button "Salvar" at bounding box center [394, 253] width 144 height 20
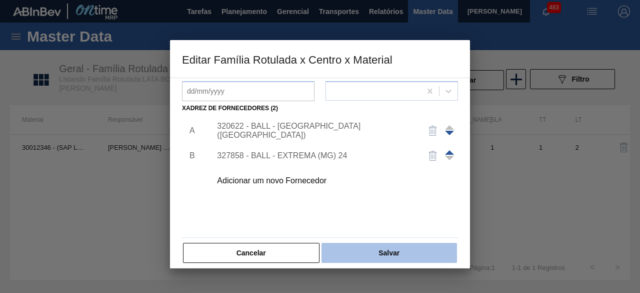
click at [351, 243] on button "Salvar" at bounding box center [390, 253] width 136 height 20
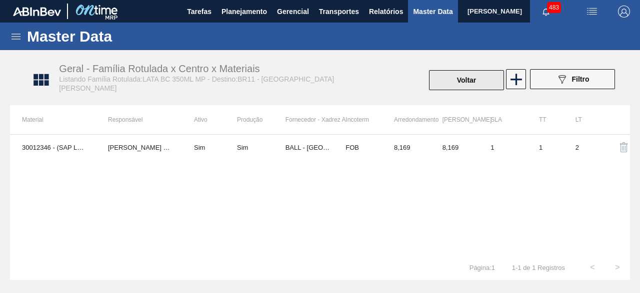
click at [473, 83] on button "Voltar" at bounding box center [466, 80] width 75 height 20
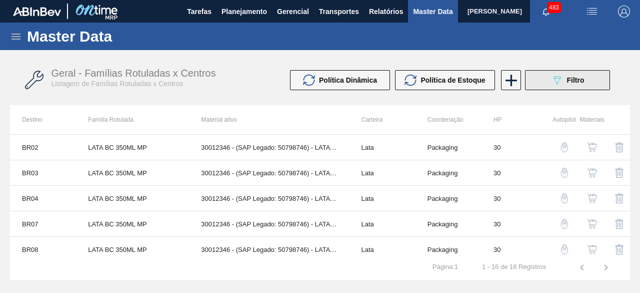
click at [557, 85] on icon "089F7B8B-B2A5-4AFE-B5C0-19BA573D28AC" at bounding box center [557, 80] width 12 height 12
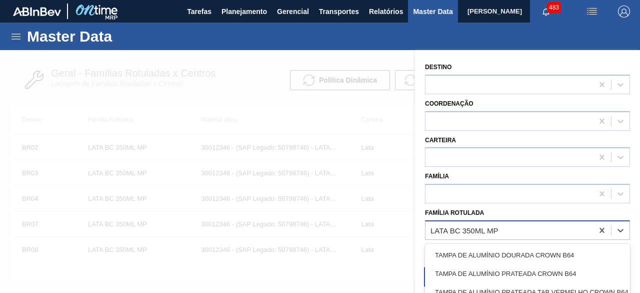
click at [507, 224] on div "LATA BC 350ML MP" at bounding box center [510, 230] width 168 height 15
paste Rotulada "LATA PATAGONIA IPA 473ML"
type Rotulada "LATA PATAGONIA IPA 473ML"
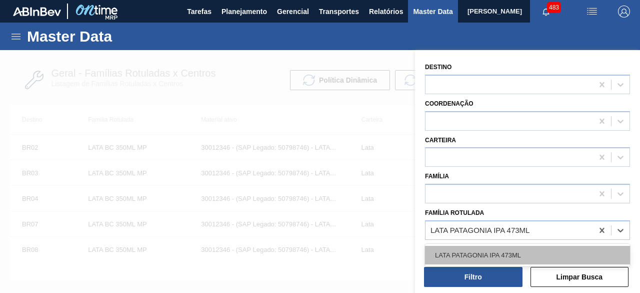
click at [503, 256] on div "LATA PATAGONIA IPA 473ML" at bounding box center [527, 255] width 205 height 19
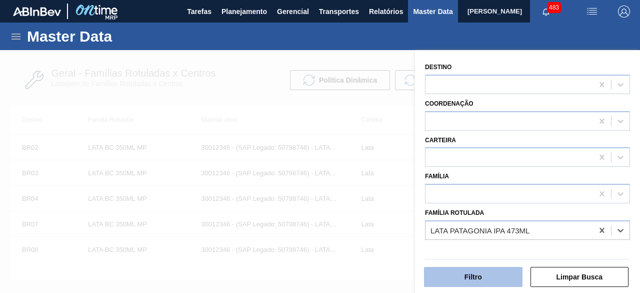
click at [502, 278] on button "Filtro" at bounding box center [473, 277] width 99 height 20
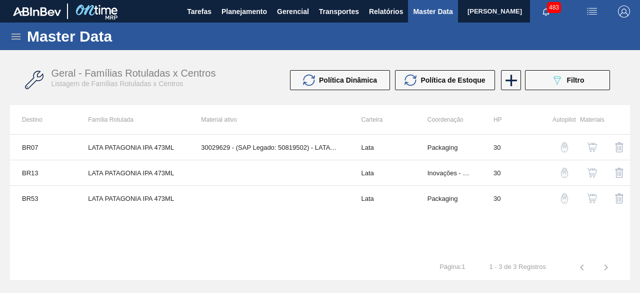
click at [592, 196] on img "button" at bounding box center [592, 198] width 10 height 10
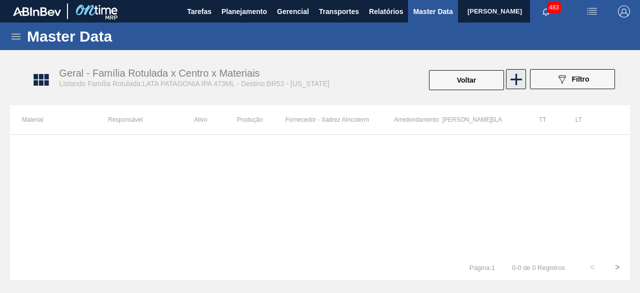
click at [514, 78] on icon at bounding box center [517, 80] width 20 height 20
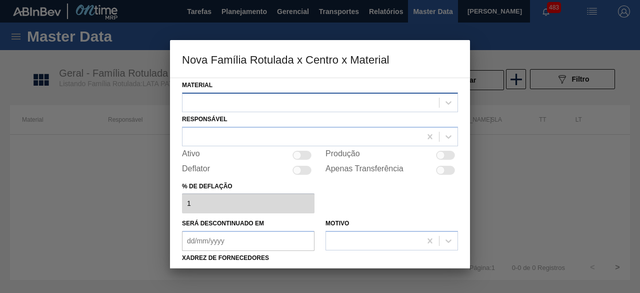
click at [430, 102] on div at bounding box center [311, 102] width 257 height 15
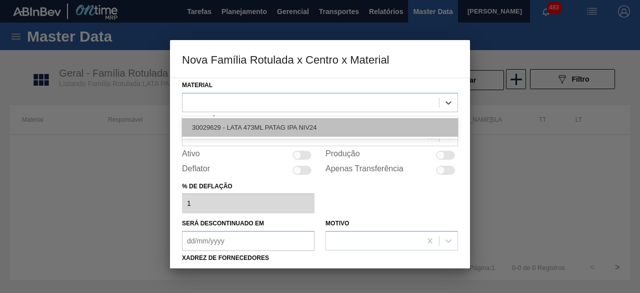
click at [330, 128] on div "30029629 - LATA 473ML PATAG IPA NIV24" at bounding box center [320, 127] width 276 height 19
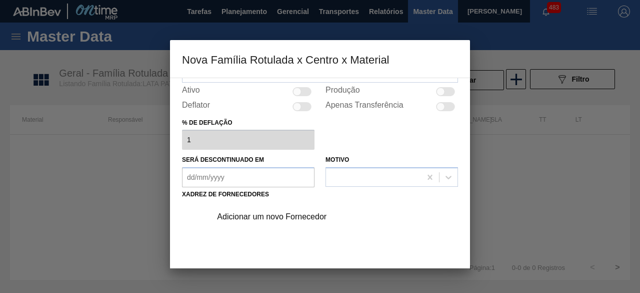
scroll to position [100, 0]
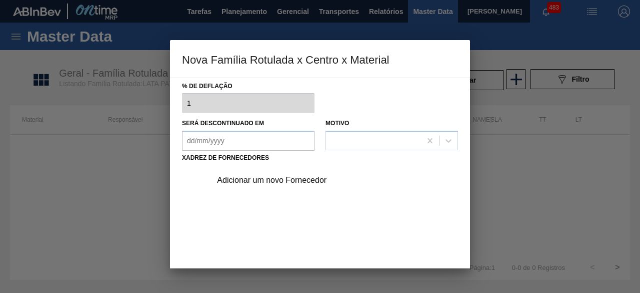
click at [302, 180] on div "Adicionar um novo Fornecedor" at bounding box center [315, 180] width 196 height 9
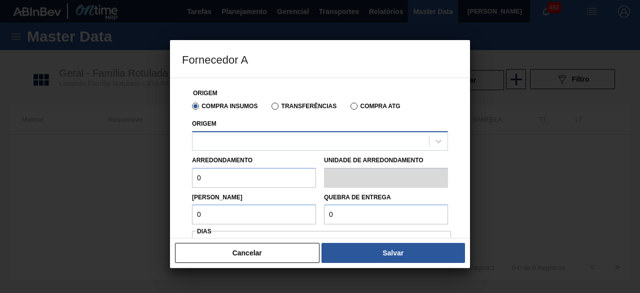
click at [307, 139] on div at bounding box center [311, 141] width 237 height 15
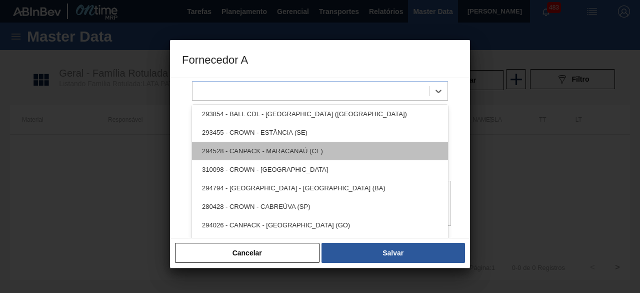
scroll to position [0, 0]
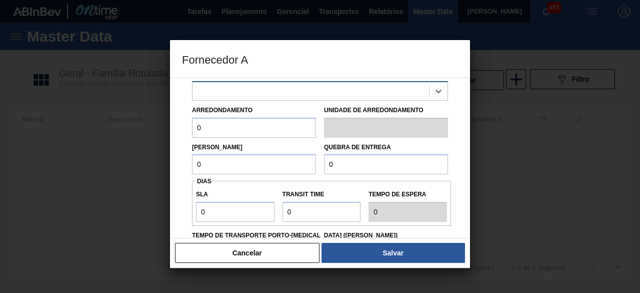
click at [310, 98] on div at bounding box center [311, 91] width 237 height 15
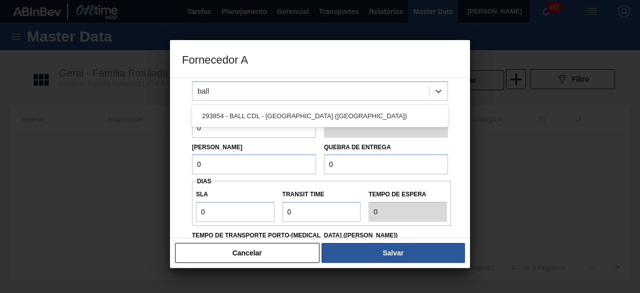
type input "ball"
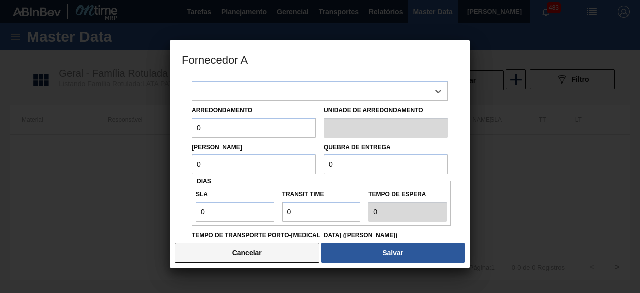
click at [243, 256] on button "Cancelar" at bounding box center [247, 253] width 145 height 20
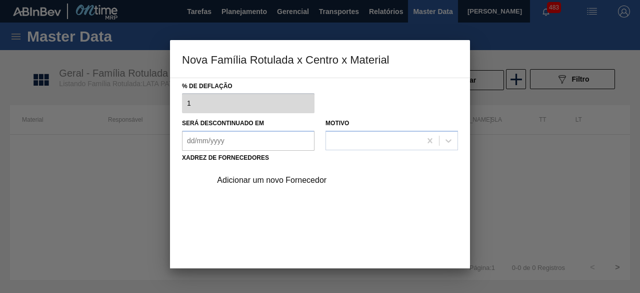
scroll to position [157, 0]
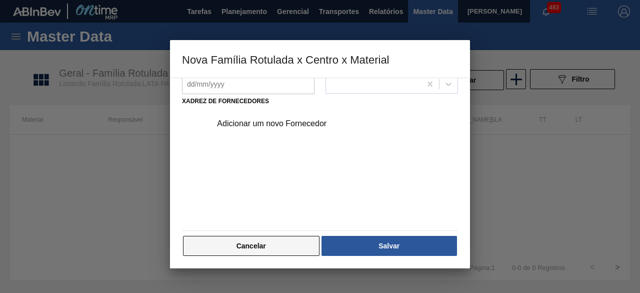
click at [296, 244] on button "Cancelar" at bounding box center [251, 246] width 137 height 20
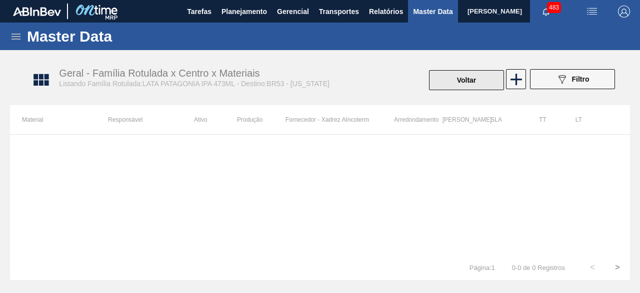
click at [475, 74] on button "Voltar" at bounding box center [466, 80] width 75 height 20
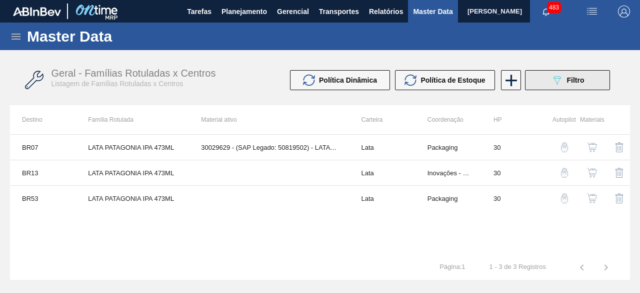
click at [562, 85] on icon "089F7B8B-B2A5-4AFE-B5C0-19BA573D28AC" at bounding box center [557, 80] width 12 height 12
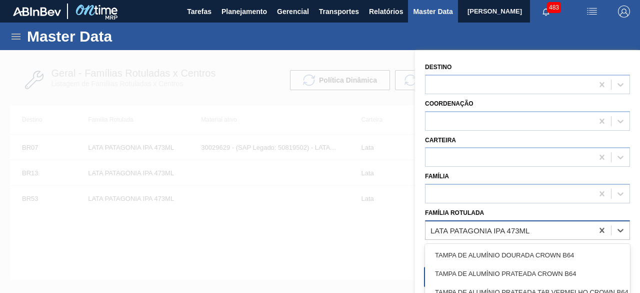
click at [522, 226] on div "LATA PATAGONIA IPA 473ML" at bounding box center [480, 230] width 99 height 9
paste Rotulada "LATA GCA 269ML"
type Rotulada "LATA GCA 269ML"
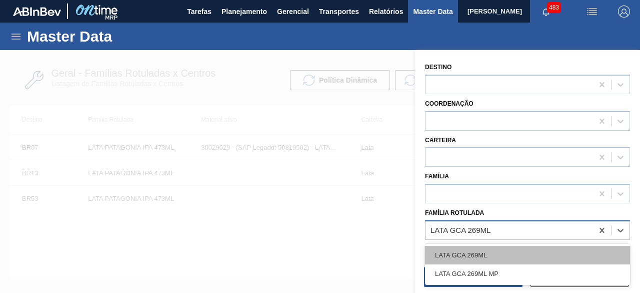
click at [490, 253] on div "LATA GCA 269ML" at bounding box center [527, 255] width 205 height 19
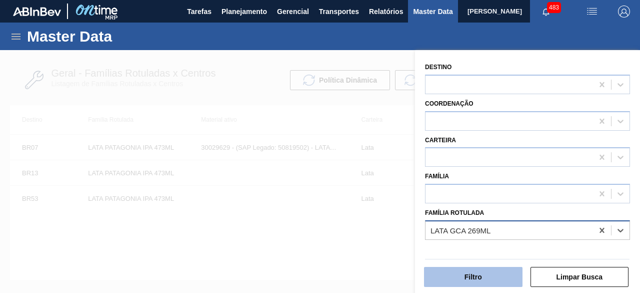
click at [491, 277] on button "Filtro" at bounding box center [473, 277] width 99 height 20
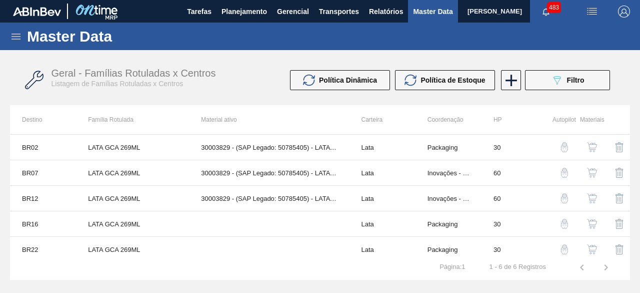
click at [592, 148] on img "button" at bounding box center [592, 147] width 10 height 10
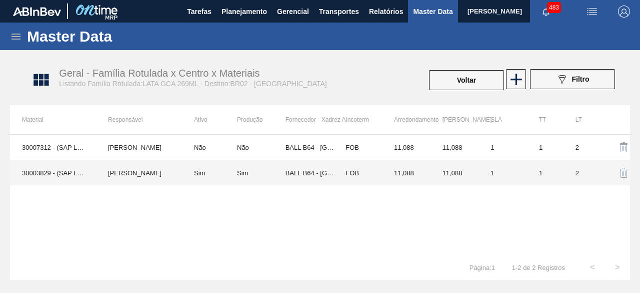
click at [44, 169] on td "30003829 - (SAP Legado: 50785405) - LATA AL. 269ML GCA NIV22" at bounding box center [53, 173] width 86 height 26
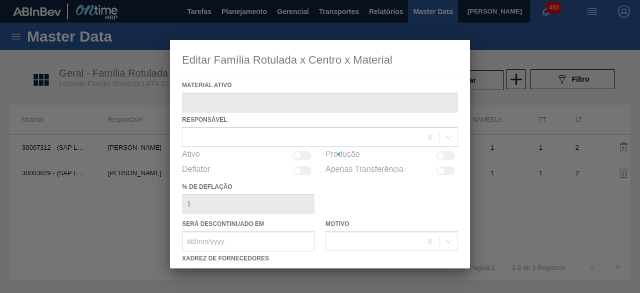
type ativo "30003829 - (SAP Legado: 50785405) - LATA AL. 269ML GCA NIV22"
checkbox input "true"
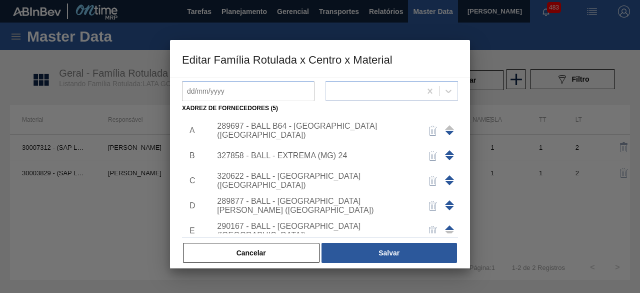
scroll to position [35, 0]
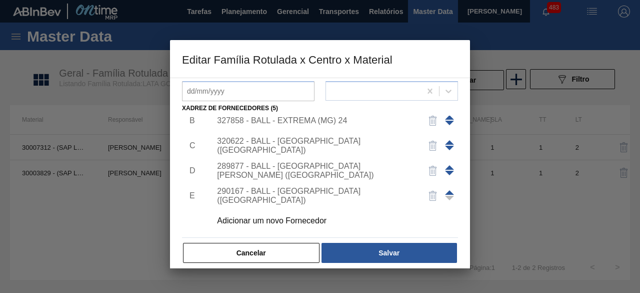
click at [325, 221] on div "Adicionar um novo Fornecedor" at bounding box center [315, 220] width 196 height 9
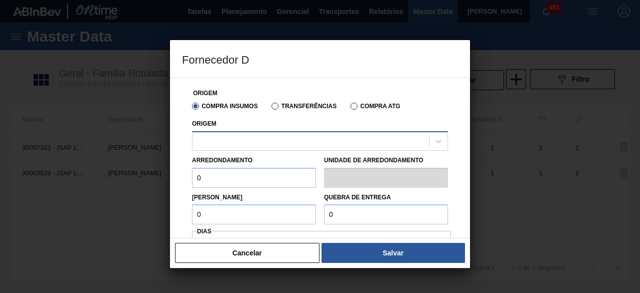
click at [344, 142] on div at bounding box center [311, 141] width 237 height 15
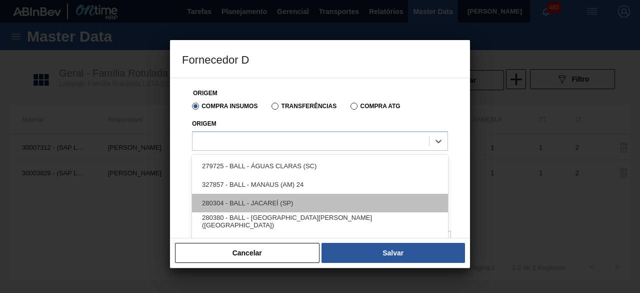
click at [302, 204] on div "280304 - BALL - JACAREÍ (SP)" at bounding box center [320, 203] width 256 height 19
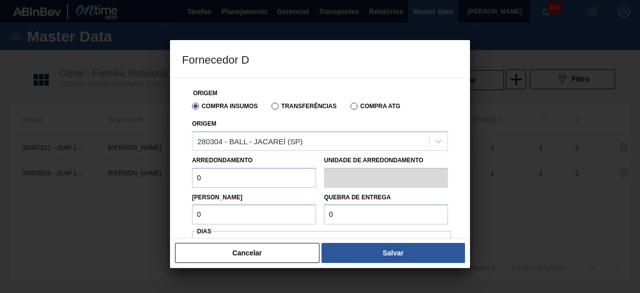
click at [243, 181] on input "0" at bounding box center [254, 178] width 124 height 20
type input "11,088"
click at [266, 212] on input "0" at bounding box center [254, 214] width 124 height 20
type input "11,088"
click at [410, 212] on input "0" at bounding box center [386, 214] width 124 height 20
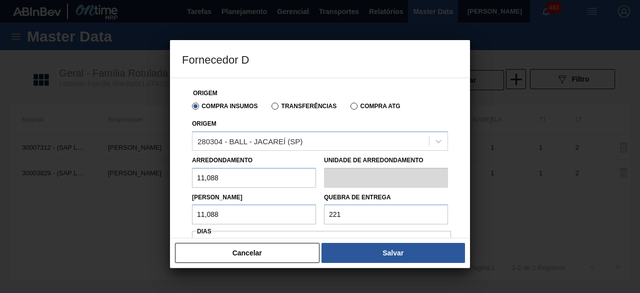
type input "221,76"
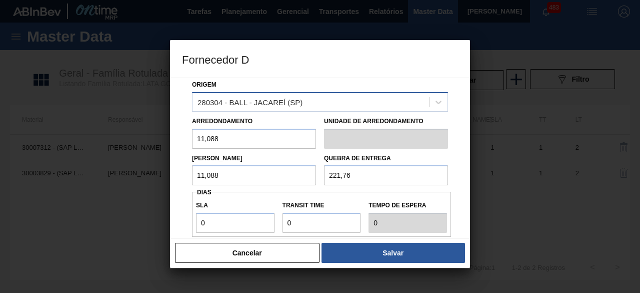
scroll to position [100, 0]
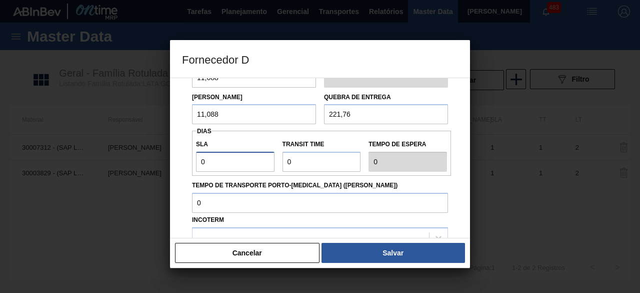
drag, startPoint x: 242, startPoint y: 161, endPoint x: 238, endPoint y: 168, distance: 8.3
click at [242, 161] on input "0" at bounding box center [235, 162] width 79 height 20
type input "01"
type input "1"
drag, startPoint x: 300, startPoint y: 161, endPoint x: 308, endPoint y: 179, distance: 19.5
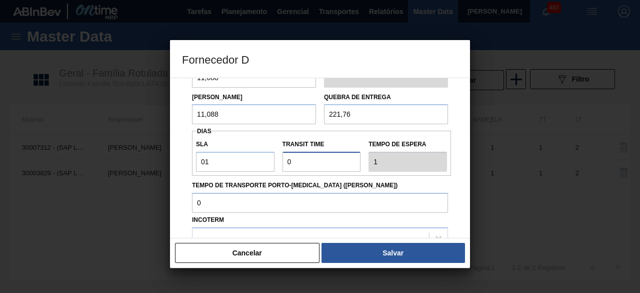
click at [301, 161] on input "Transit Time" at bounding box center [322, 162] width 79 height 20
type input "01"
type input "2"
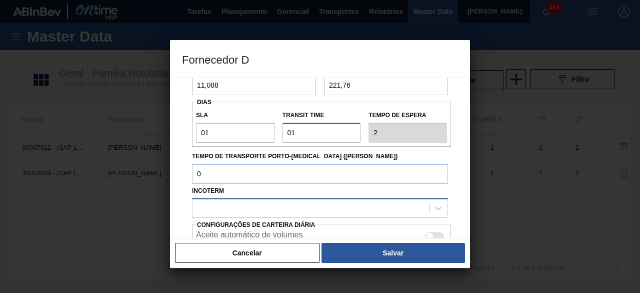
scroll to position [150, 0]
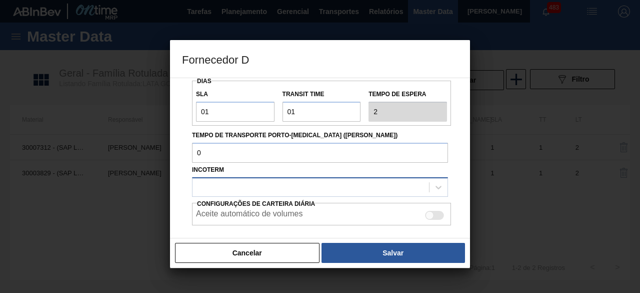
click at [323, 186] on div at bounding box center [311, 187] width 237 height 15
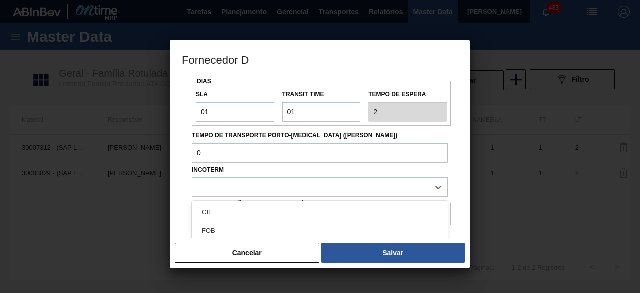
drag, startPoint x: 296, startPoint y: 230, endPoint x: 303, endPoint y: 227, distance: 7.6
click at [299, 229] on div "FOB" at bounding box center [320, 230] width 256 height 19
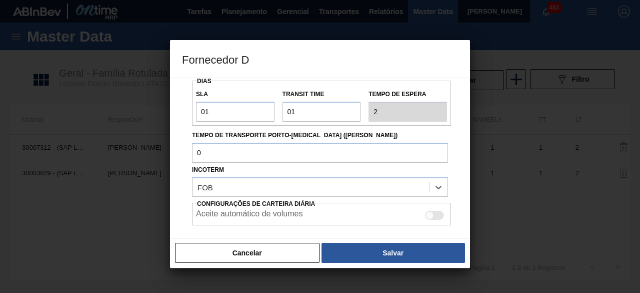
click at [435, 213] on div at bounding box center [434, 215] width 19 height 9
checkbox input "true"
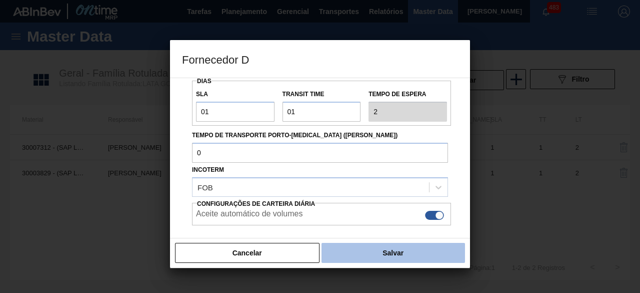
click at [424, 254] on button "Salvar" at bounding box center [394, 253] width 144 height 20
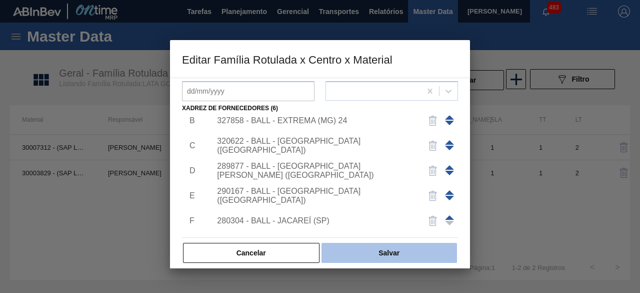
click at [424, 254] on button "Salvar" at bounding box center [390, 253] width 136 height 20
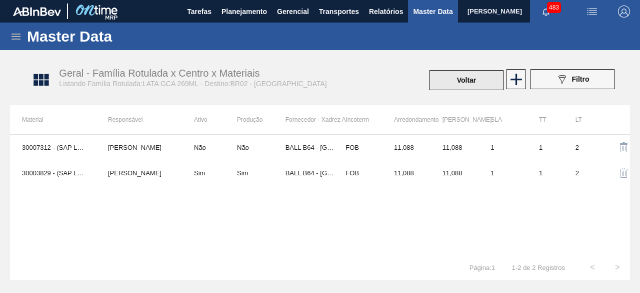
click at [462, 78] on button "Voltar" at bounding box center [466, 80] width 75 height 20
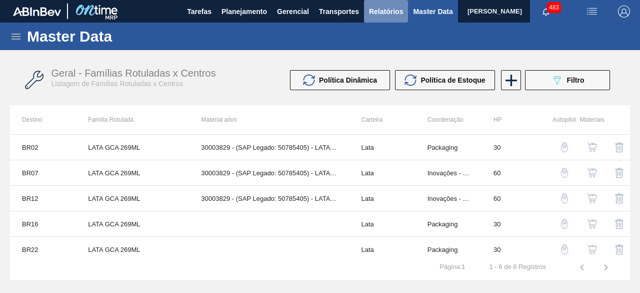
click at [378, 12] on span "Relatórios" at bounding box center [386, 12] width 34 height 12
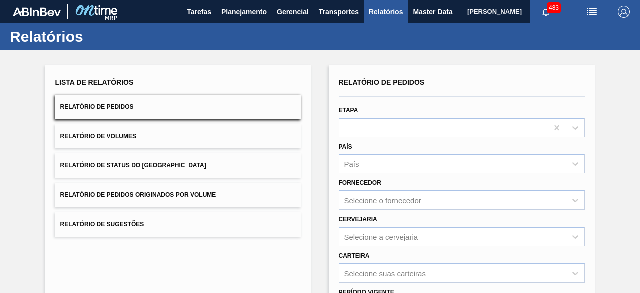
click at [118, 137] on span "Relatório de Volumes" at bounding box center [99, 136] width 76 height 7
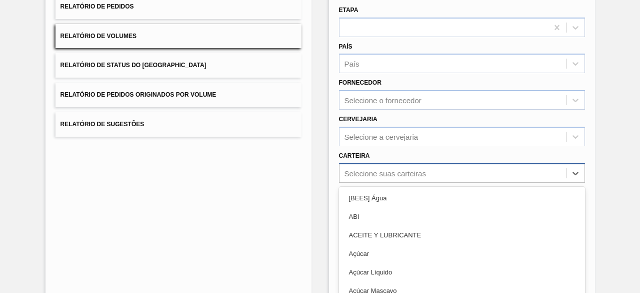
scroll to position [147, 0]
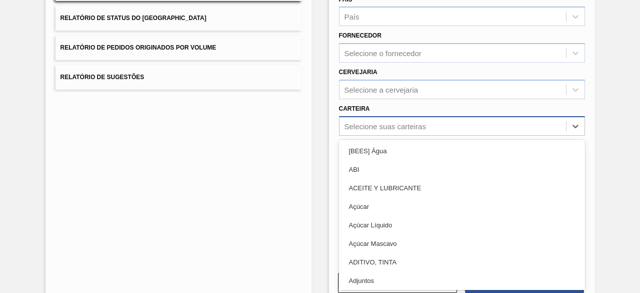
click at [415, 136] on div "option [BEES] Água focused, 1 of 101. 101 results available. Use Up and Down to…" at bounding box center [462, 126] width 246 height 20
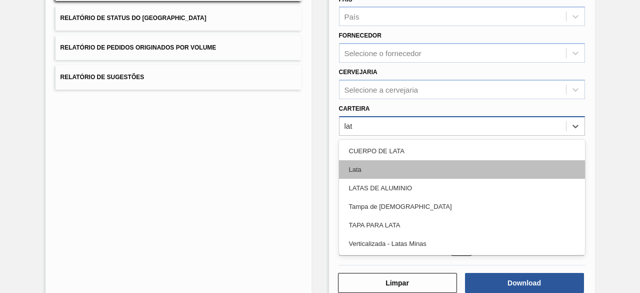
type input "lata"
click at [402, 169] on div "Lata" at bounding box center [462, 169] width 246 height 19
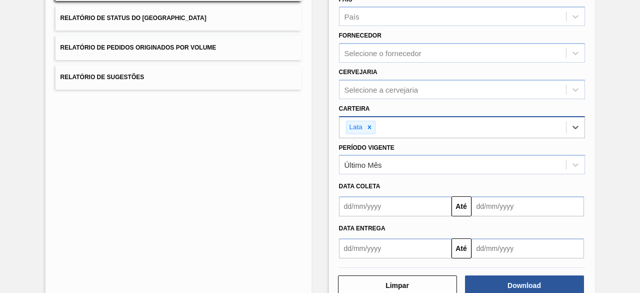
scroll to position [172, 0]
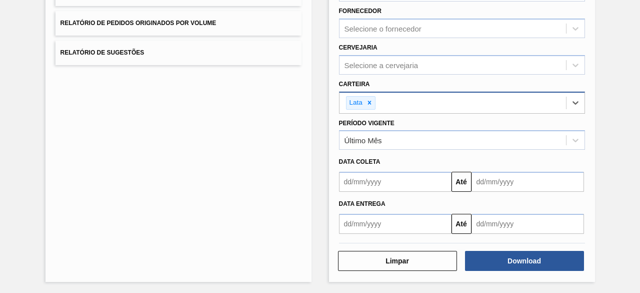
click at [396, 184] on input "text" at bounding box center [395, 182] width 113 height 20
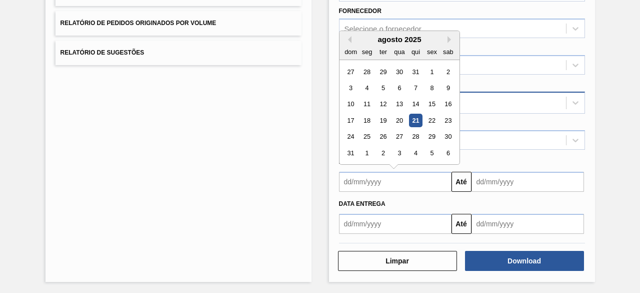
click at [417, 114] on div "21" at bounding box center [416, 121] width 14 height 14
type input "[DATE]"
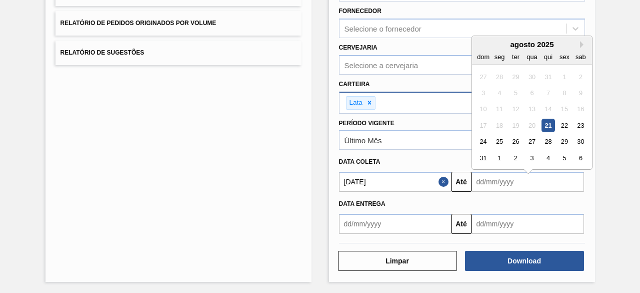
click at [492, 186] on input "text" at bounding box center [528, 182] width 113 height 20
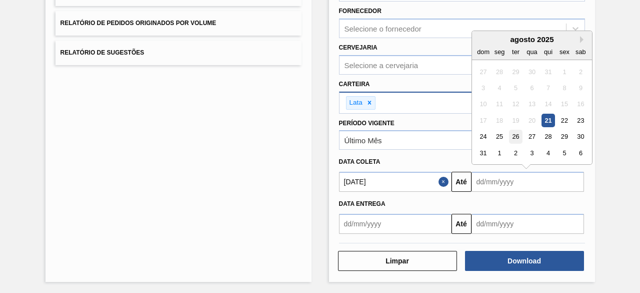
click at [514, 134] on div "26" at bounding box center [516, 137] width 14 height 14
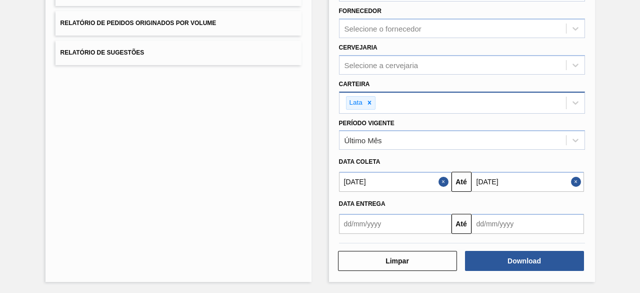
type input "[DATE]"
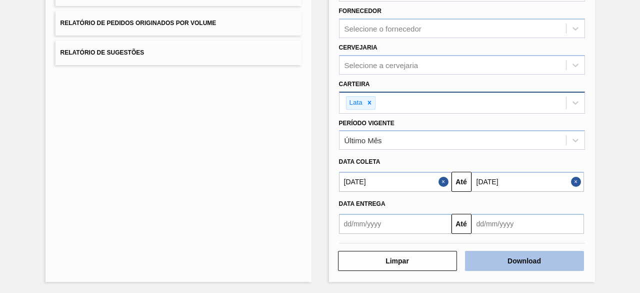
click at [570, 254] on button "Download" at bounding box center [524, 261] width 119 height 20
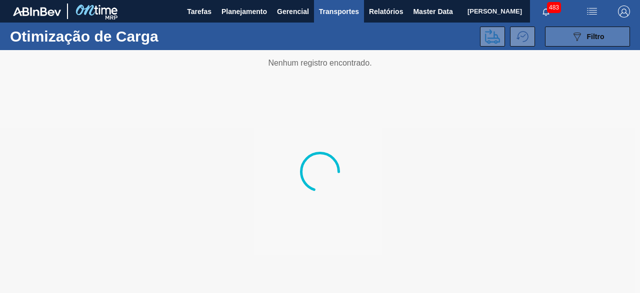
click at [601, 35] on span "Filtro" at bounding box center [596, 37] width 18 height 8
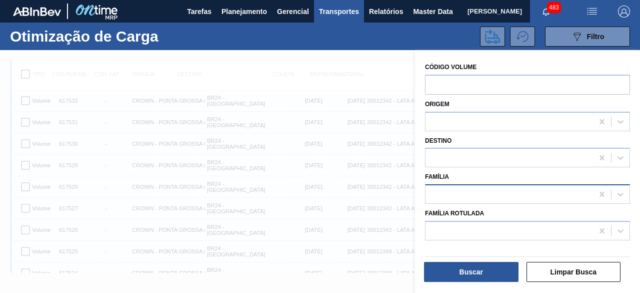
scroll to position [13, 0]
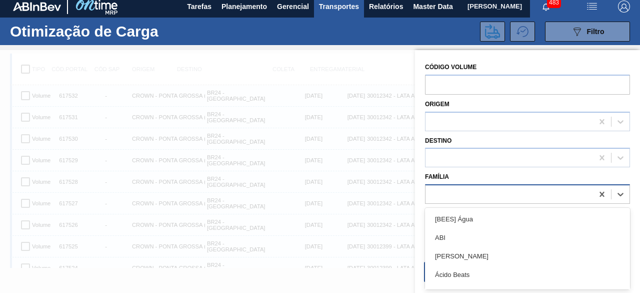
click at [463, 188] on div at bounding box center [510, 194] width 168 height 15
type input "lata"
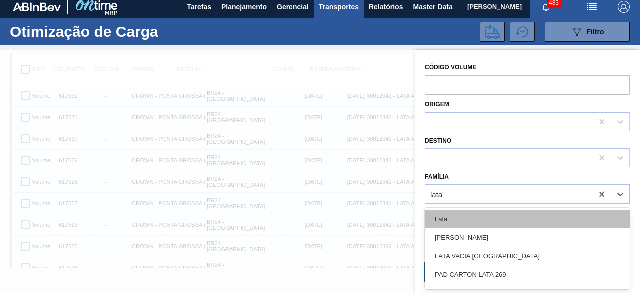
click at [440, 222] on div "Lata" at bounding box center [527, 219] width 205 height 19
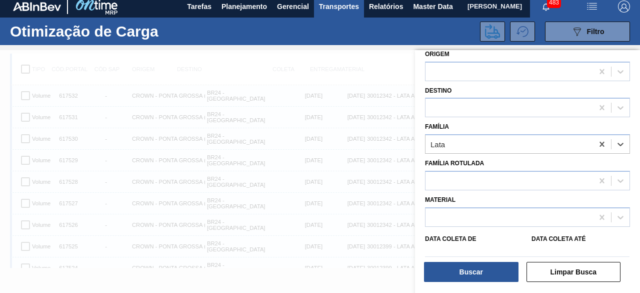
scroll to position [100, 0]
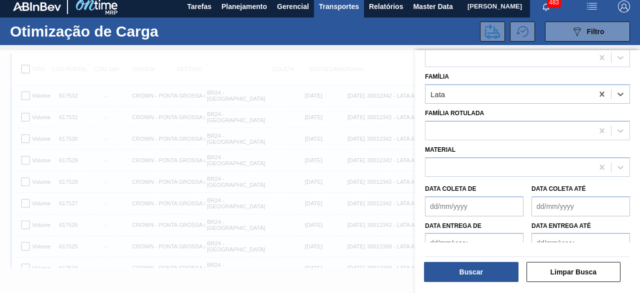
click at [483, 207] on de "Data coleta de" at bounding box center [474, 206] width 99 height 20
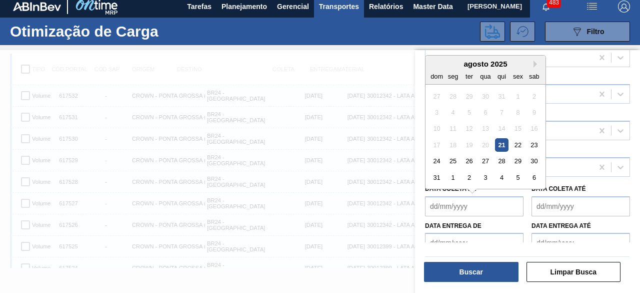
click at [502, 143] on div "21" at bounding box center [502, 145] width 14 height 14
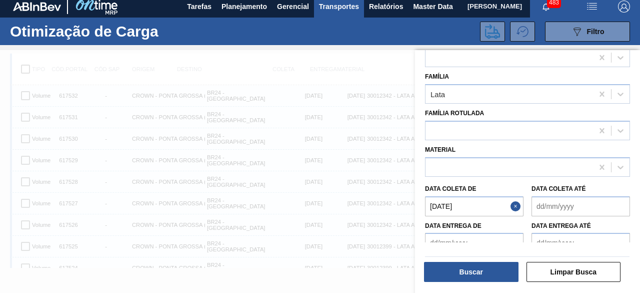
type de "[DATE]"
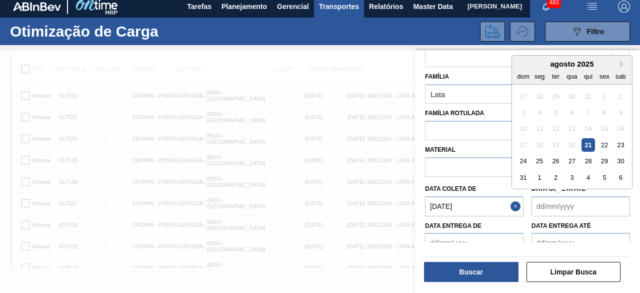
click at [545, 206] on até "Data coleta até" at bounding box center [581, 206] width 99 height 20
click at [554, 159] on div "26" at bounding box center [556, 161] width 14 height 14
type até "[DATE]"
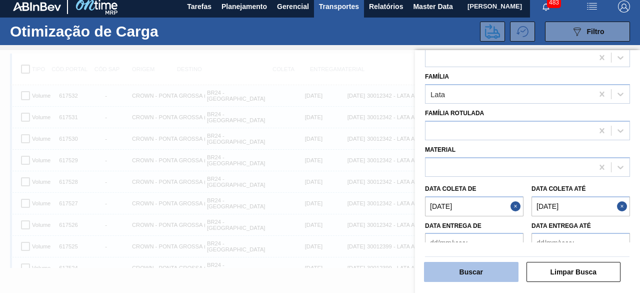
click at [483, 278] on button "Buscar" at bounding box center [471, 272] width 95 height 20
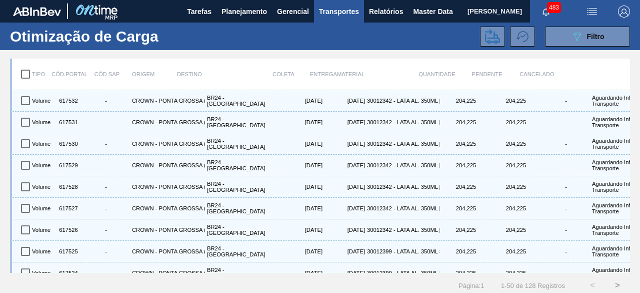
click at [29, 73] on input "checkbox" at bounding box center [25, 74] width 21 height 21
checkbox input "true"
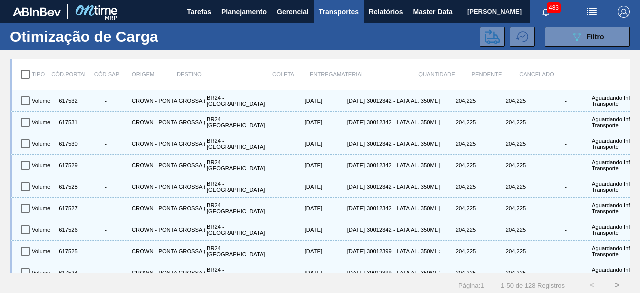
checkbox input "true"
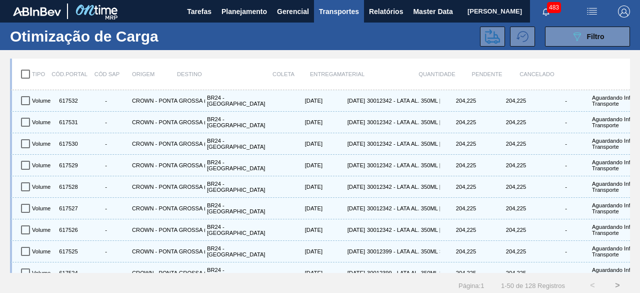
checkbox input "true"
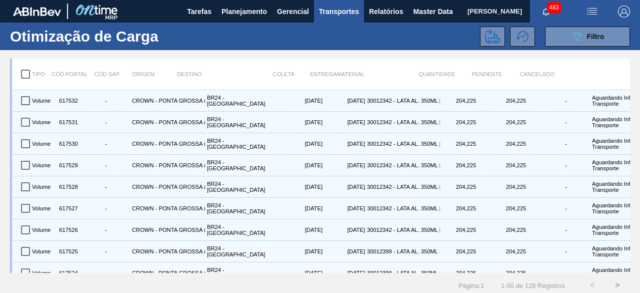
checkbox input "true"
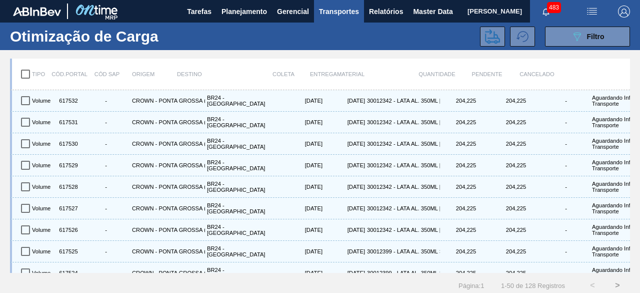
checkbox input "true"
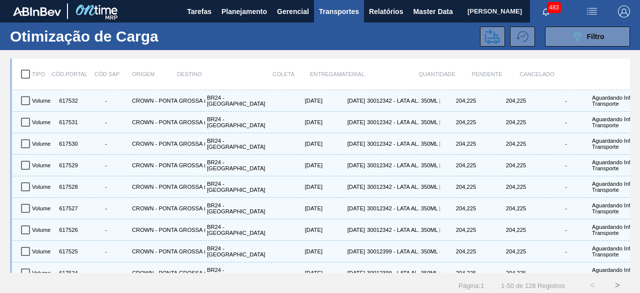
checkbox input "true"
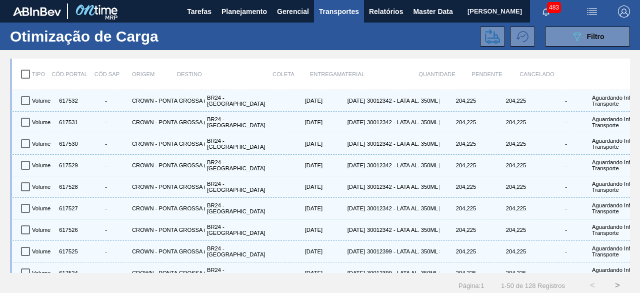
checkbox input "true"
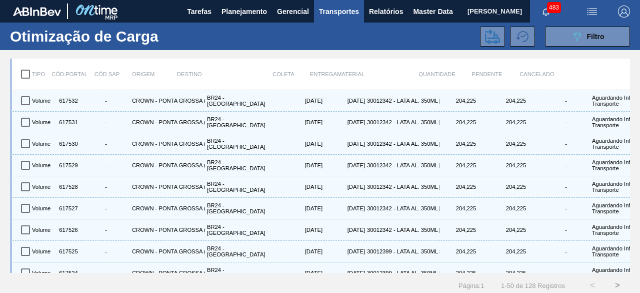
checkbox input "true"
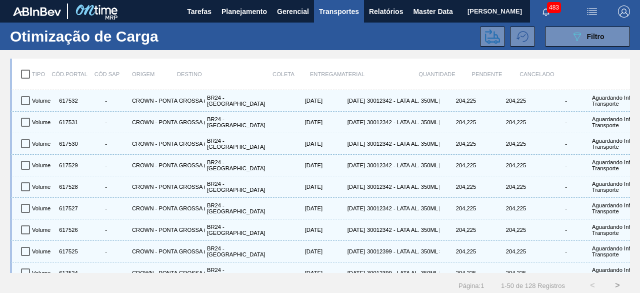
checkbox input "true"
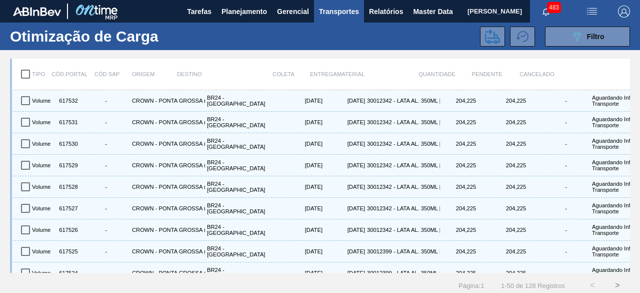
checkbox input "true"
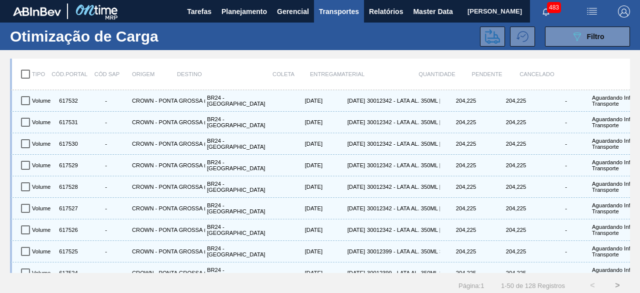
checkbox input "true"
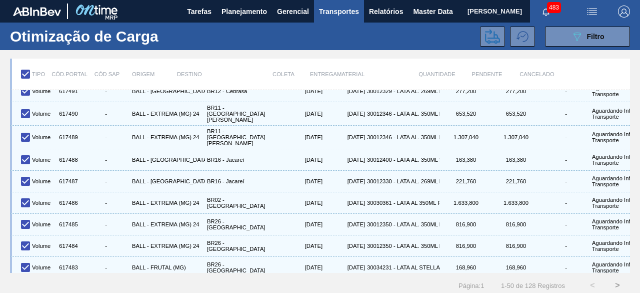
scroll to position [13, 0]
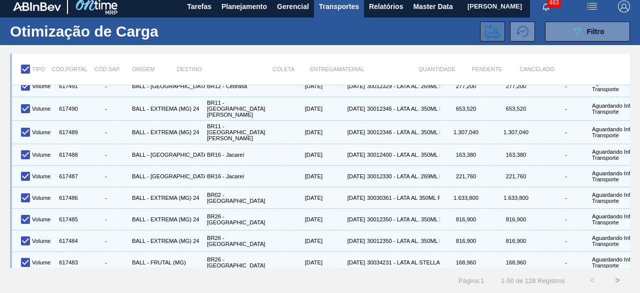
click at [491, 29] on icon at bounding box center [492, 31] width 15 height 15
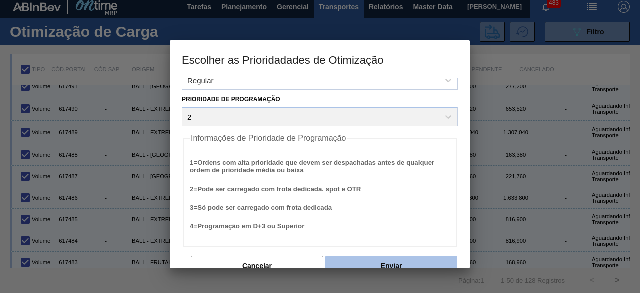
scroll to position [38, 0]
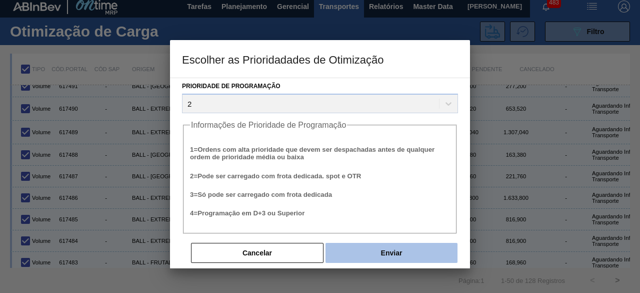
click at [432, 246] on button "Enviar" at bounding box center [392, 253] width 132 height 20
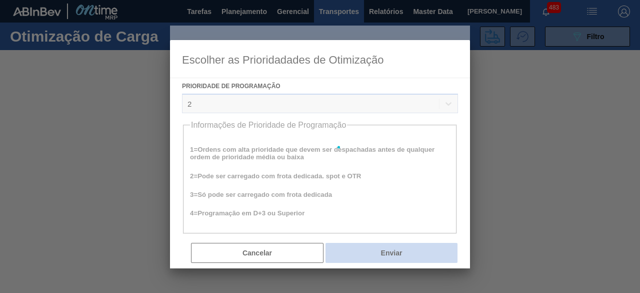
scroll to position [0, 0]
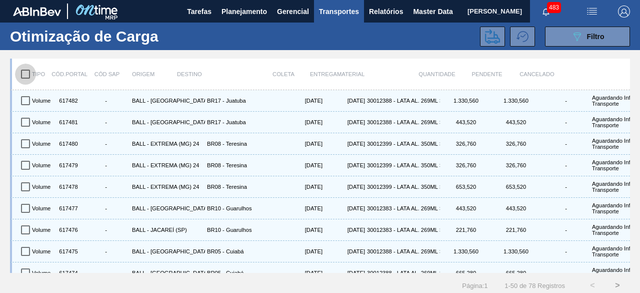
click at [24, 73] on input "checkbox" at bounding box center [25, 74] width 21 height 21
checkbox input "true"
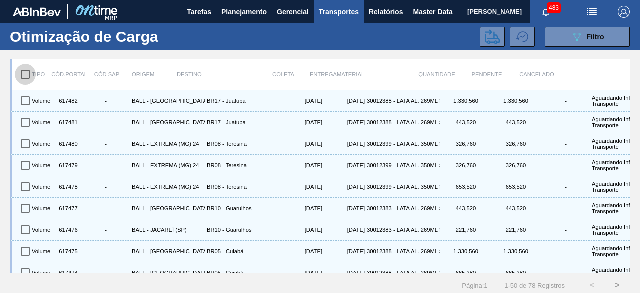
checkbox input "true"
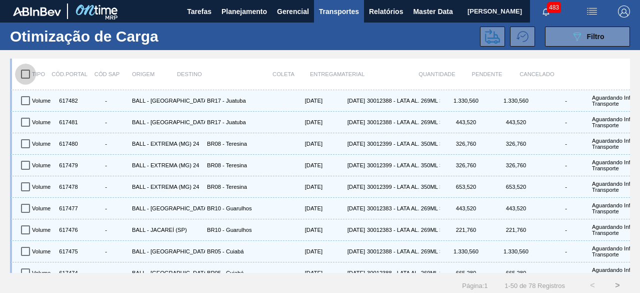
checkbox input "true"
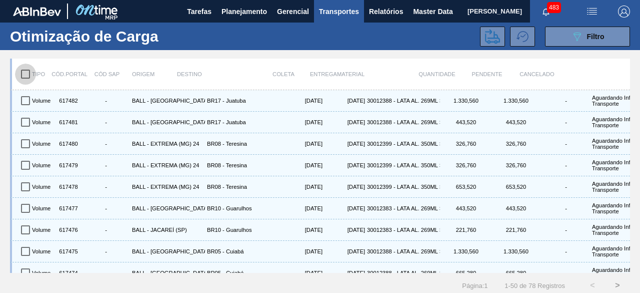
checkbox input "true"
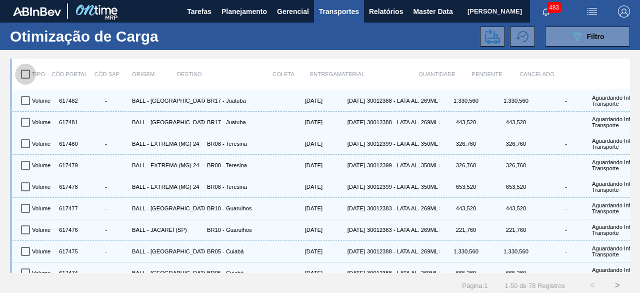
checkbox input "true"
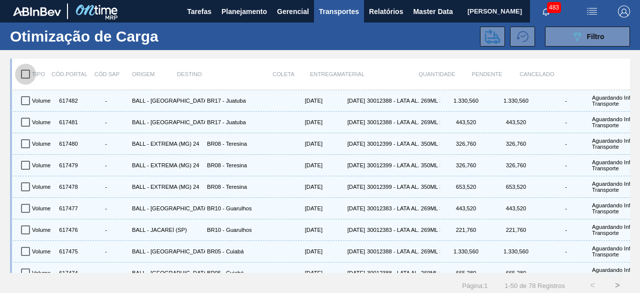
checkbox input "true"
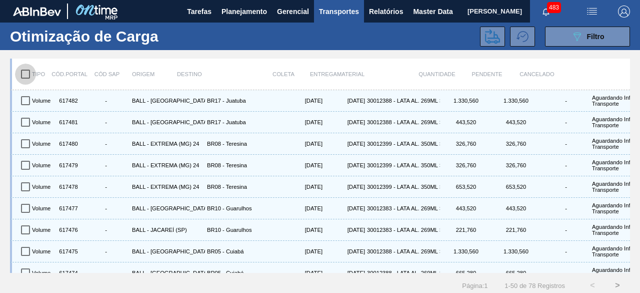
checkbox input "true"
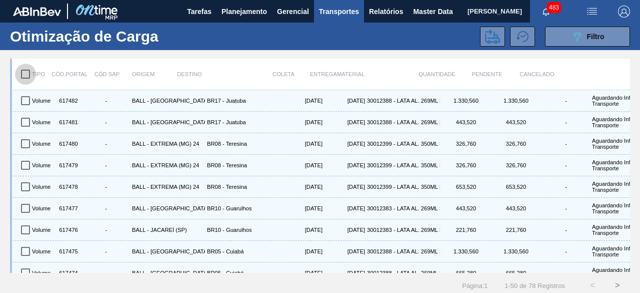
checkbox input "true"
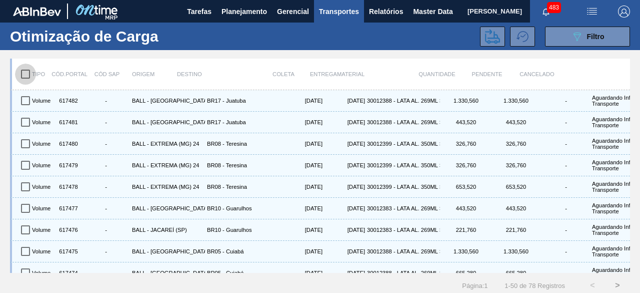
checkbox input "true"
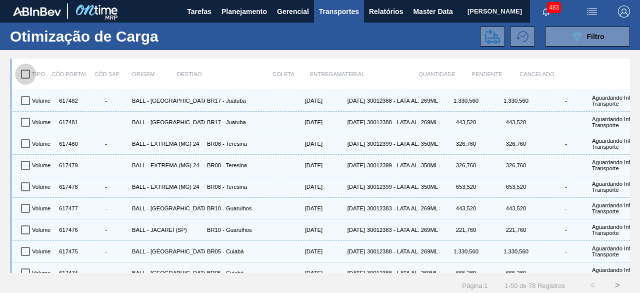
checkbox input "true"
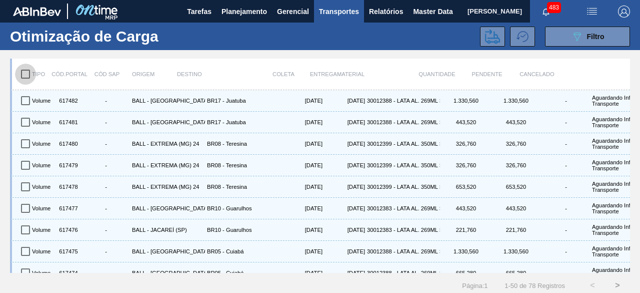
checkbox input "true"
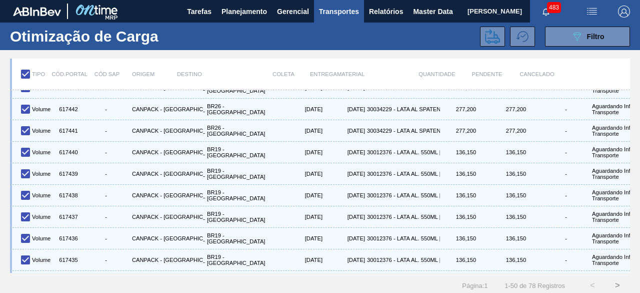
scroll to position [891, 0]
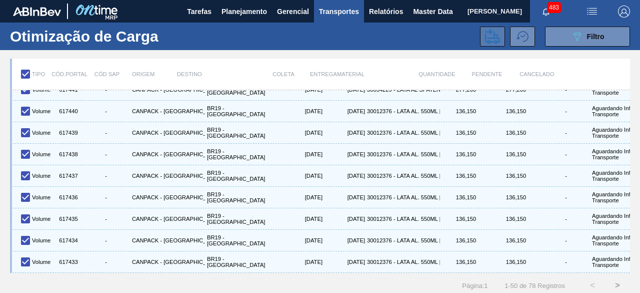
click at [487, 39] on icon at bounding box center [492, 36] width 15 height 15
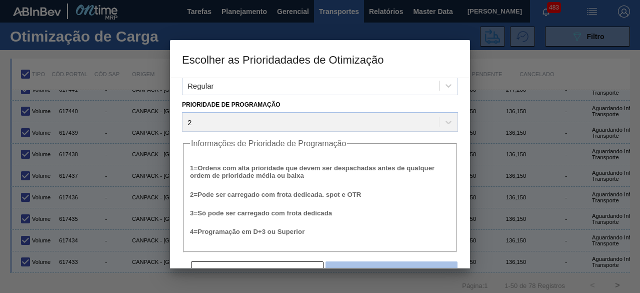
scroll to position [38, 0]
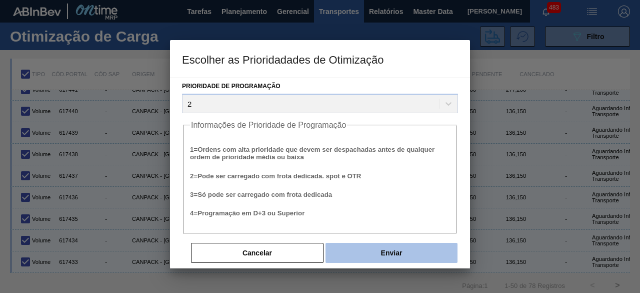
click at [400, 255] on button "Enviar" at bounding box center [392, 253] width 132 height 20
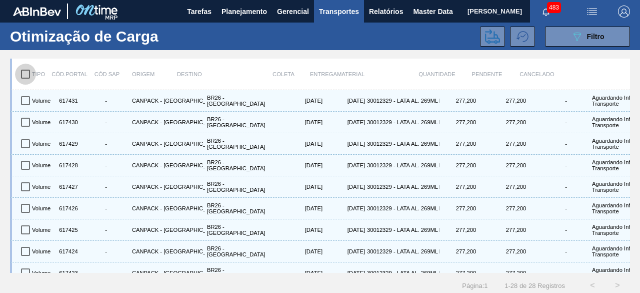
click at [26, 76] on input "checkbox" at bounding box center [25, 74] width 21 height 21
checkbox input "true"
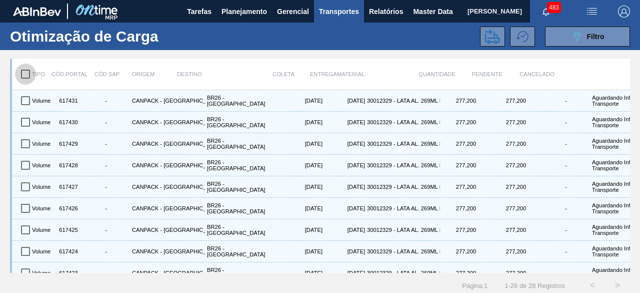
checkbox input "true"
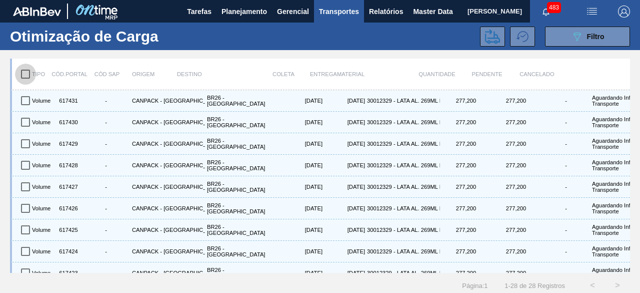
checkbox input "true"
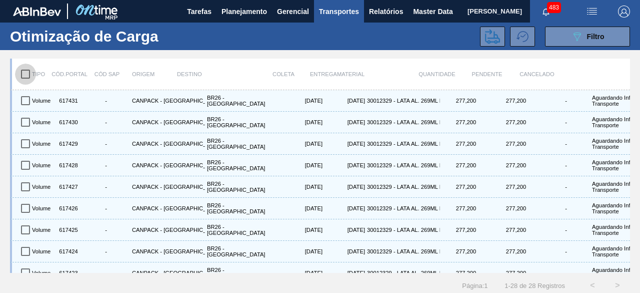
checkbox input "true"
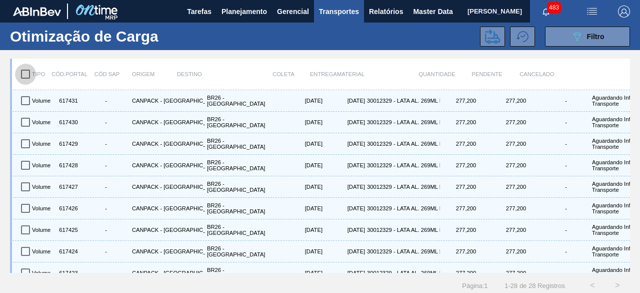
checkbox input "true"
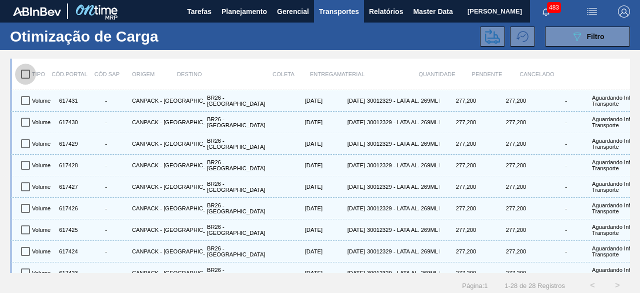
checkbox input "true"
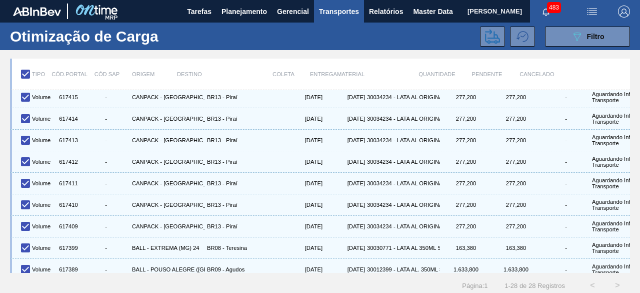
scroll to position [422, 0]
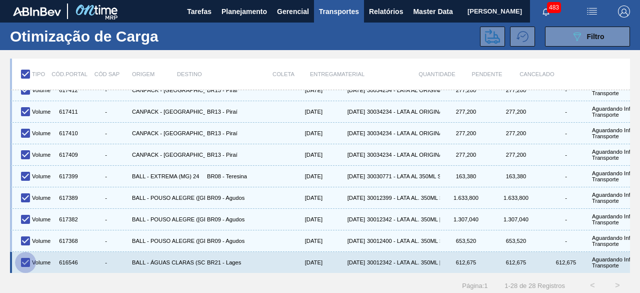
click at [24, 253] on input "checkbox" at bounding box center [25, 262] width 21 height 21
checkbox input "false"
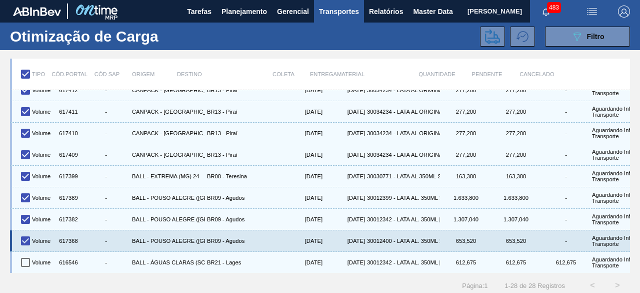
click at [27, 234] on input "checkbox" at bounding box center [25, 240] width 21 height 21
checkbox input "false"
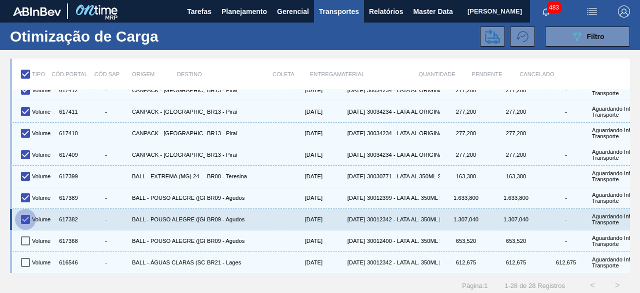
click at [27, 211] on input "checkbox" at bounding box center [25, 219] width 21 height 21
checkbox input "false"
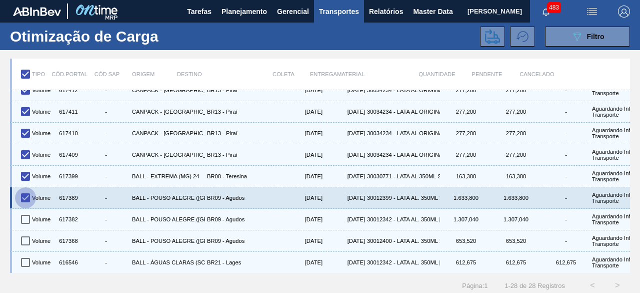
click at [28, 188] on input "checkbox" at bounding box center [25, 197] width 21 height 21
checkbox input "false"
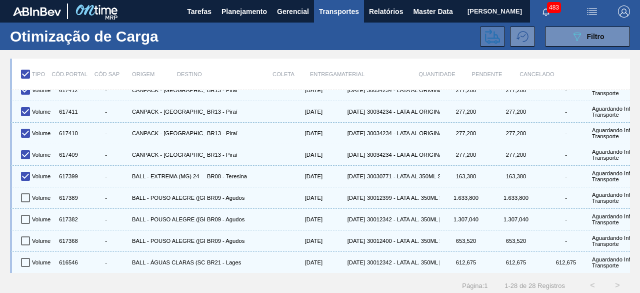
click at [489, 38] on icon at bounding box center [492, 36] width 15 height 15
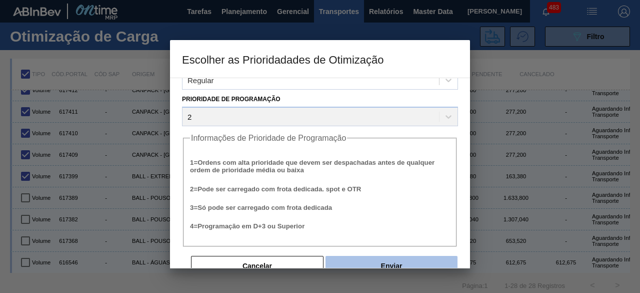
scroll to position [38, 0]
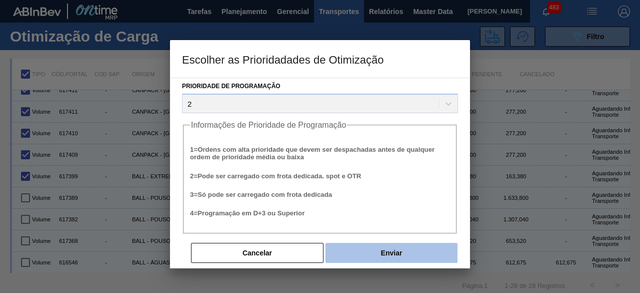
click at [408, 253] on button "Enviar" at bounding box center [392, 253] width 132 height 20
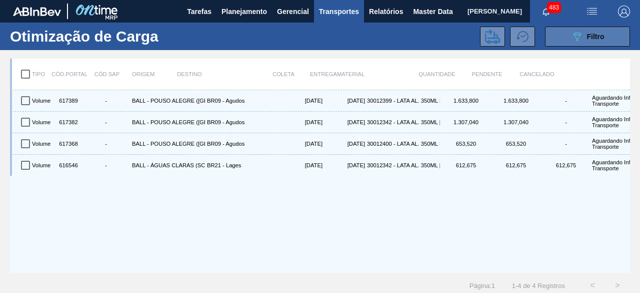
click at [582, 41] on div "089F7B8B-B2A5-4AFE-B5C0-19BA573D28AC Filtro" at bounding box center [588, 37] width 34 height 12
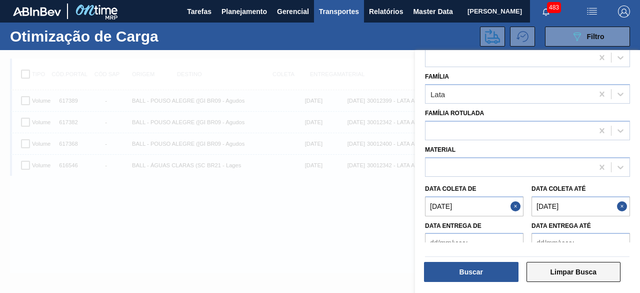
click at [574, 271] on button "Limpar Busca" at bounding box center [574, 272] width 95 height 20
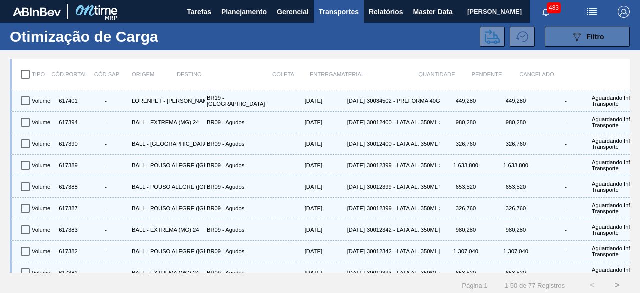
click at [580, 33] on icon "089F7B8B-B2A5-4AFE-B5C0-19BA573D28AC" at bounding box center [577, 37] width 12 height 12
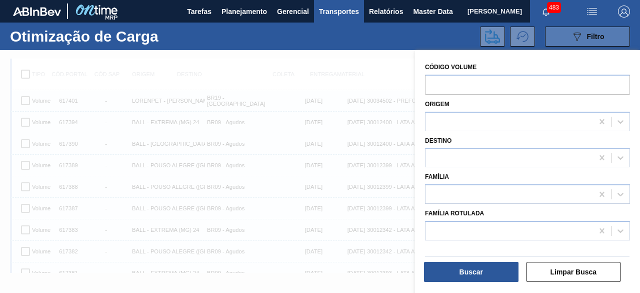
click at [580, 33] on icon "089F7B8B-B2A5-4AFE-B5C0-19BA573D28AC" at bounding box center [577, 37] width 12 height 12
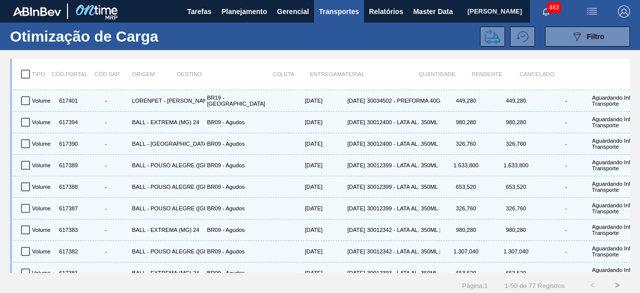
drag, startPoint x: 590, startPoint y: 39, endPoint x: 584, endPoint y: 51, distance: 13.2
click at [591, 40] on span "Filtro" at bounding box center [596, 37] width 18 height 8
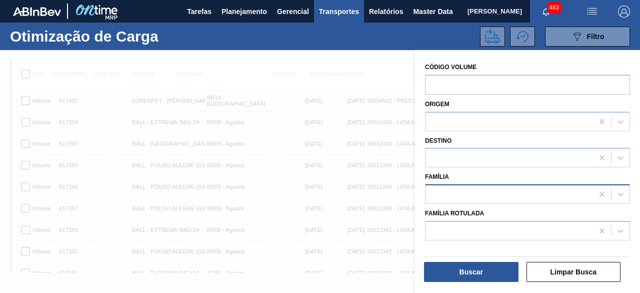
click at [514, 188] on div at bounding box center [510, 194] width 168 height 15
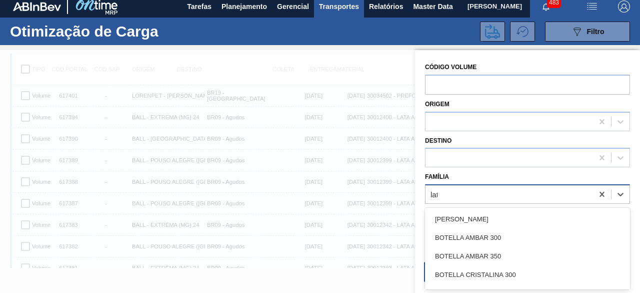
type input "lata"
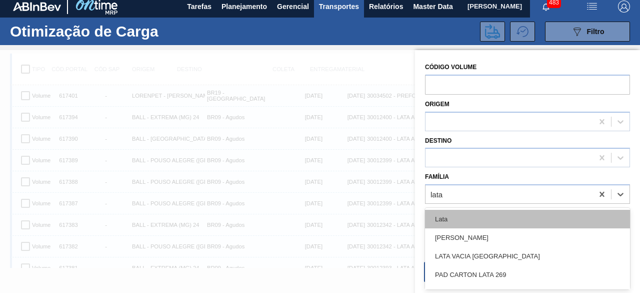
click at [459, 224] on div "Lata" at bounding box center [527, 219] width 205 height 19
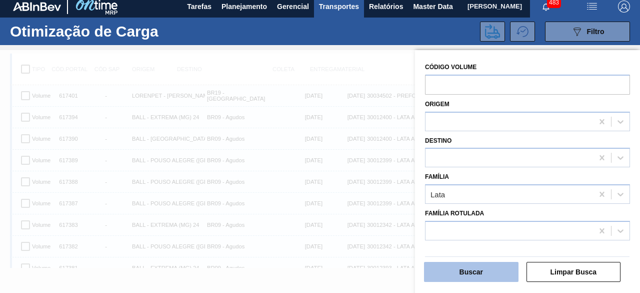
click at [480, 273] on button "Buscar" at bounding box center [471, 272] width 95 height 20
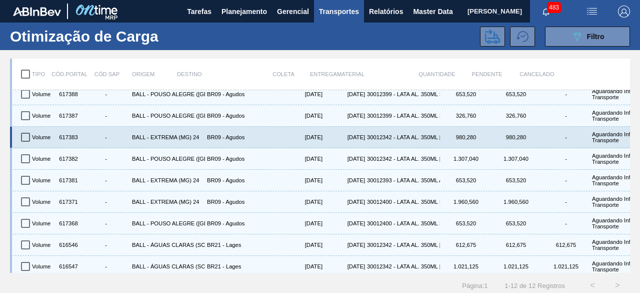
scroll to position [81, 0]
